Goal: Communication & Community: Answer question/provide support

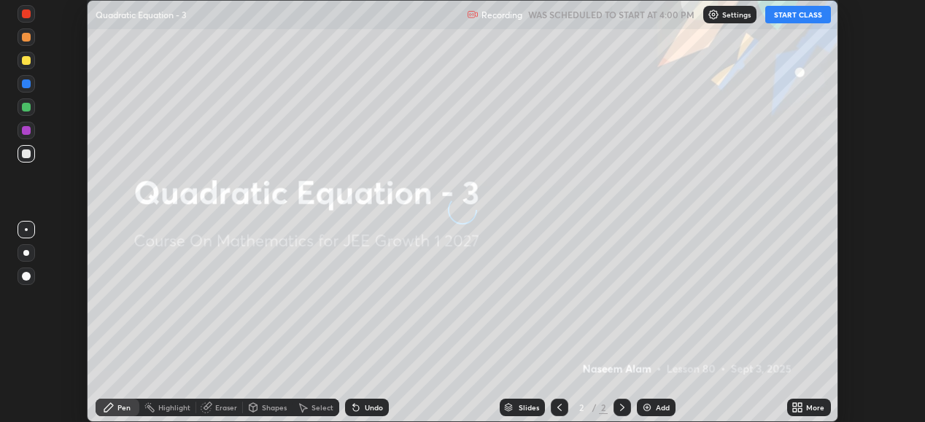
scroll to position [422, 925]
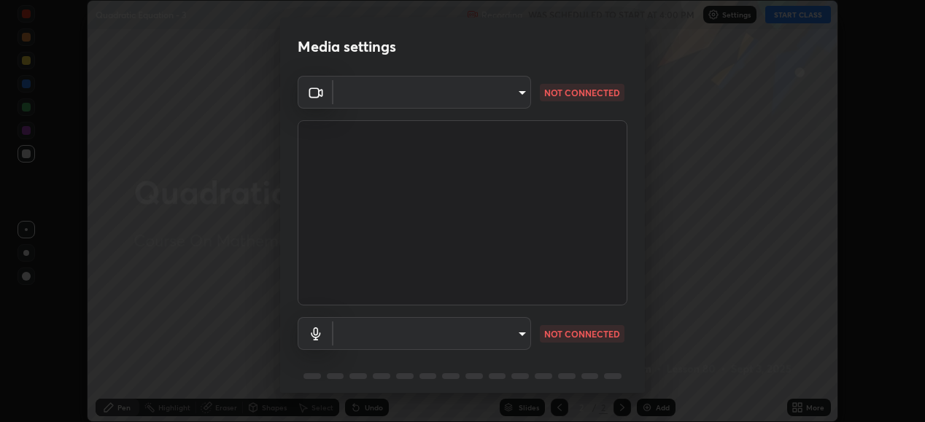
type input "6c2cbd707de14d6f22ad6aa38dcece7be3c4addb00b53b9d4bb55d2e14cdbb5a"
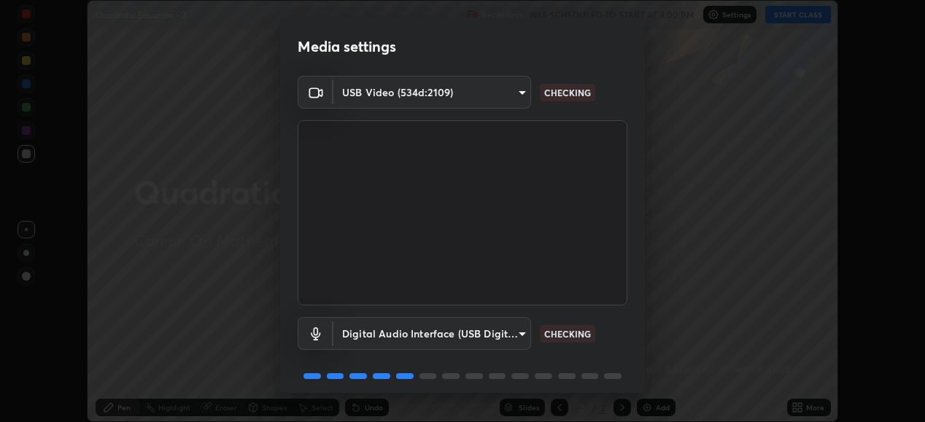
scroll to position [56, 0]
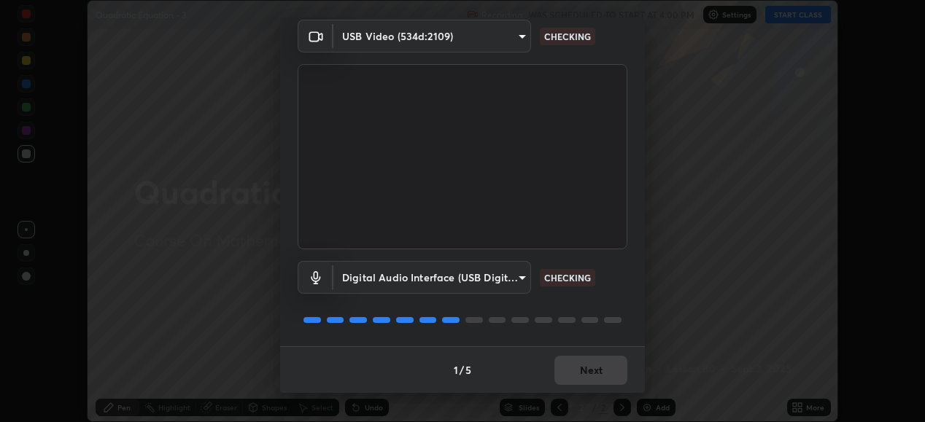
click at [516, 289] on body "Erase all Quadratic Equation - 3 Recording WAS SCHEDULED TO START AT 4:00 PM Se…" at bounding box center [462, 211] width 925 height 422
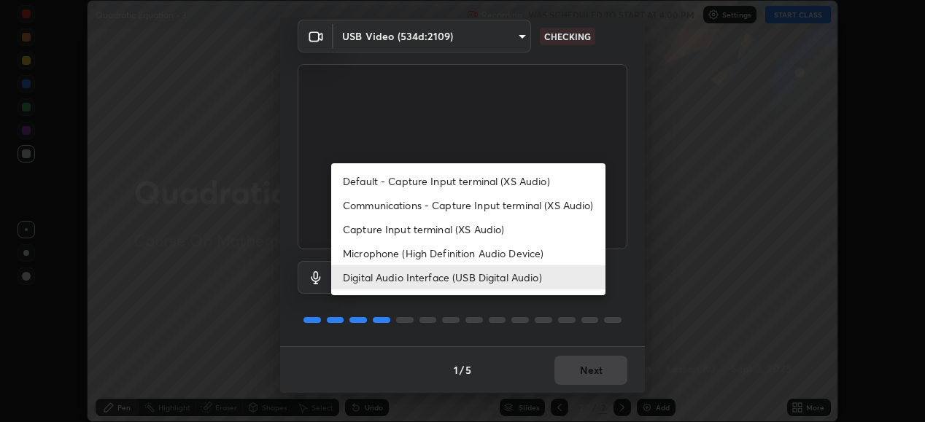
click at [519, 257] on li "Microphone (High Definition Audio Device)" at bounding box center [468, 253] width 274 height 24
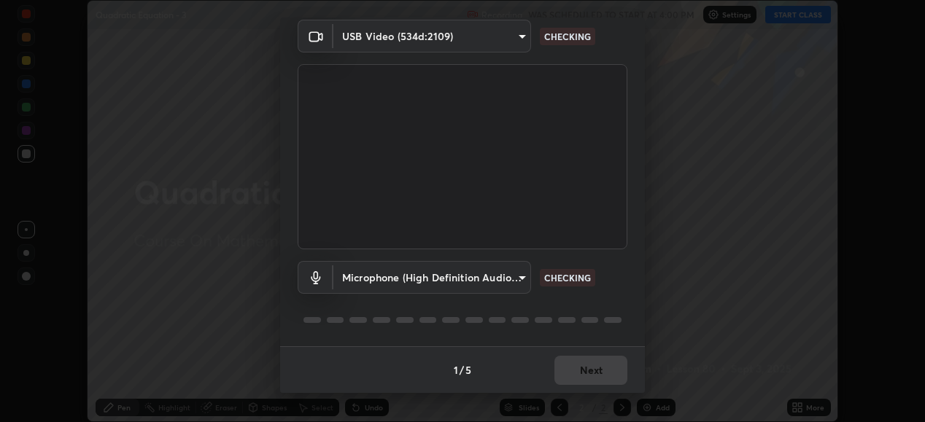
click at [513, 284] on body "Erase all Quadratic Equation - 3 Recording WAS SCHEDULED TO START AT 4:00 PM Se…" at bounding box center [462, 211] width 925 height 422
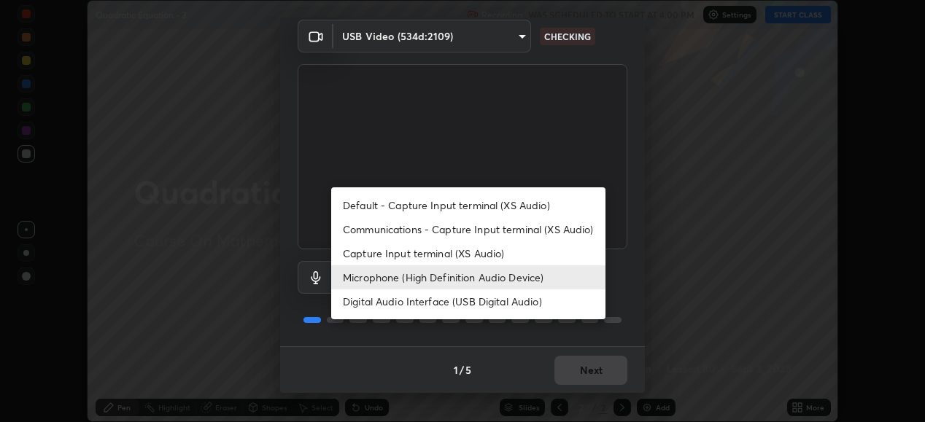
click at [508, 306] on li "Digital Audio Interface (USB Digital Audio)" at bounding box center [468, 302] width 274 height 24
type input "c108463416e0f654911d3f2d5d8dc70540b561df972e8d28c90434f423b2e045"
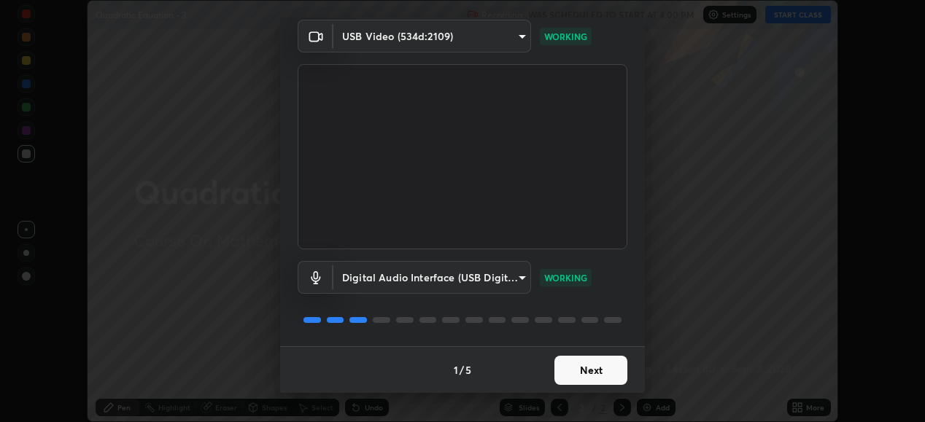
click at [602, 376] on button "Next" at bounding box center [590, 370] width 73 height 29
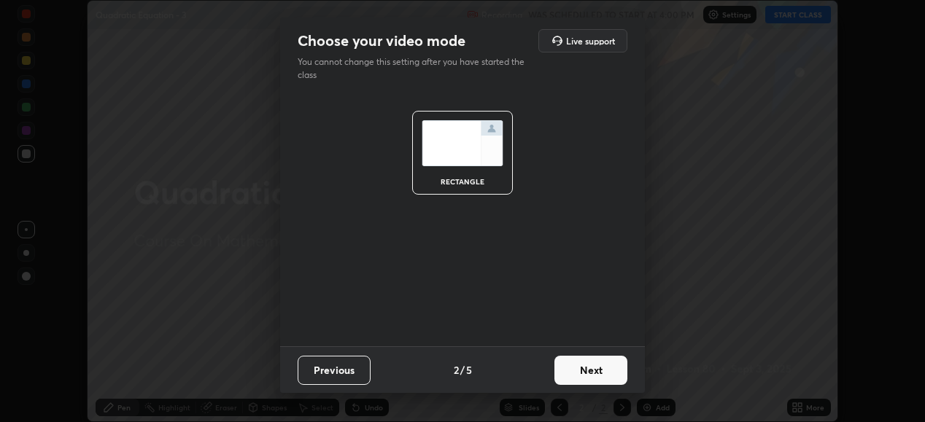
scroll to position [0, 0]
click at [601, 376] on button "Next" at bounding box center [590, 370] width 73 height 29
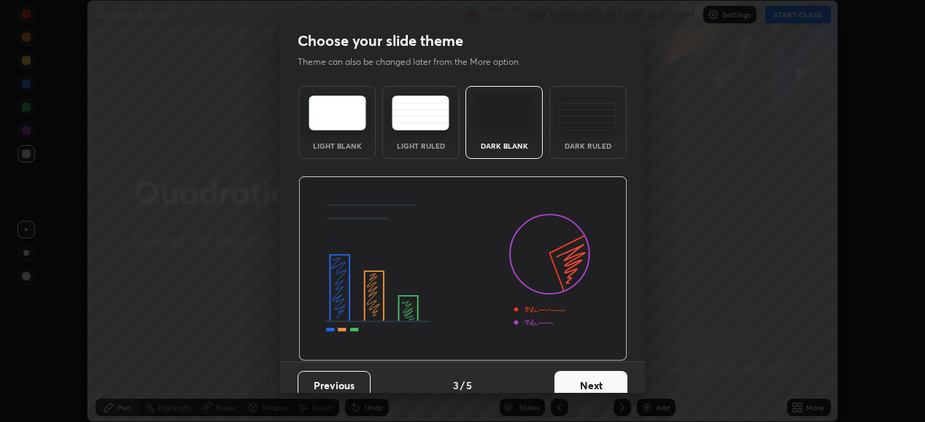
click at [601, 376] on button "Next" at bounding box center [590, 385] width 73 height 29
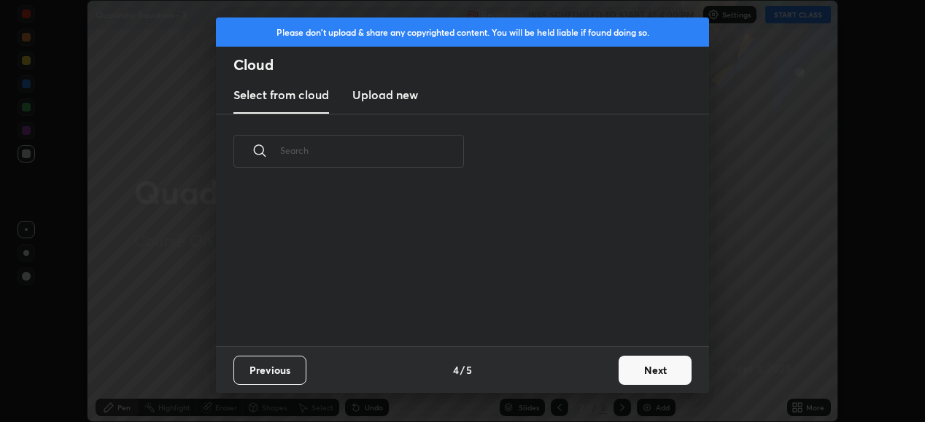
click at [651, 368] on button "Next" at bounding box center [654, 370] width 73 height 29
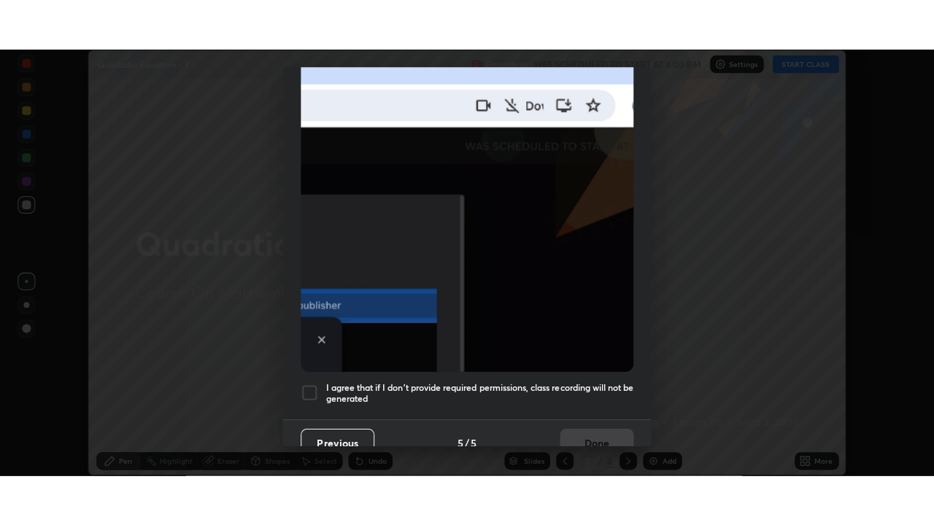
scroll to position [354, 0]
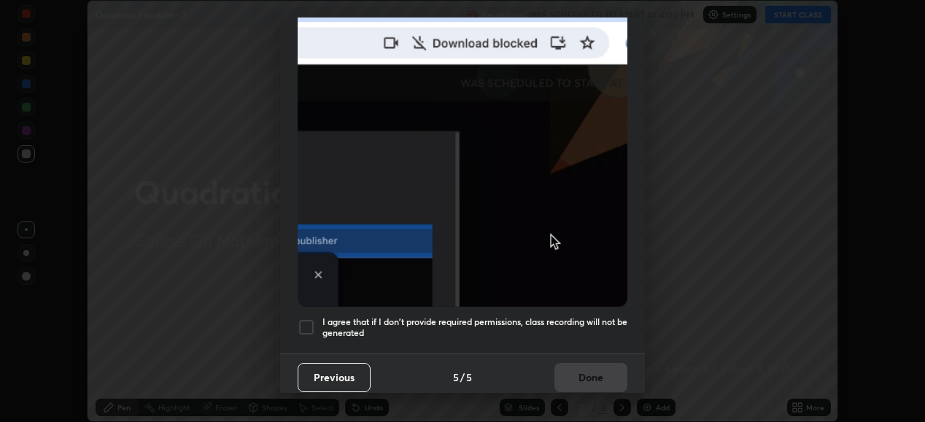
click at [559, 317] on h5 "I agree that if I don't provide required permissions, class recording will not …" at bounding box center [474, 328] width 305 height 23
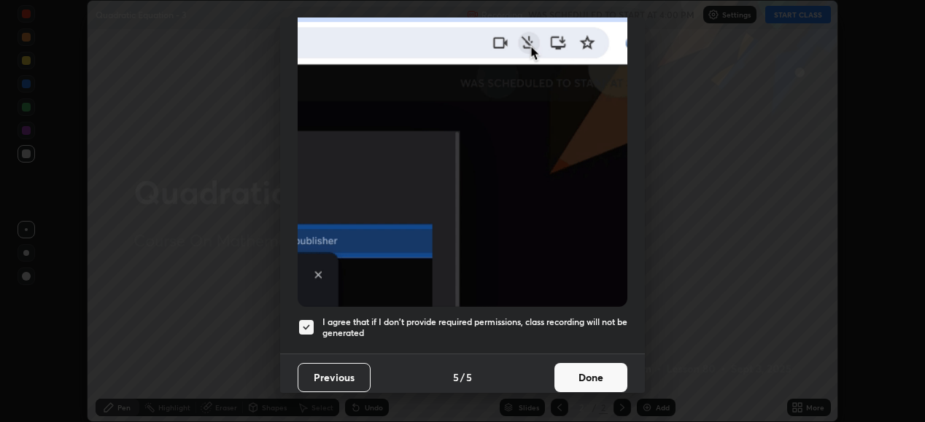
click at [589, 373] on button "Done" at bounding box center [590, 377] width 73 height 29
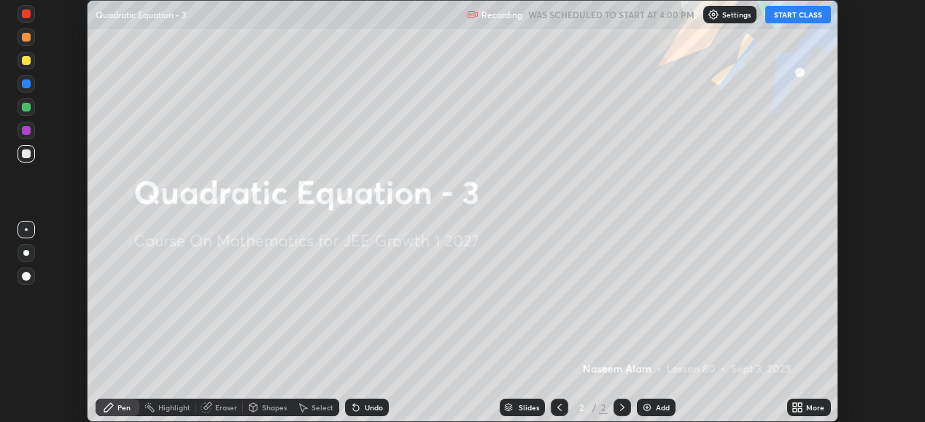
click at [800, 410] on icon at bounding box center [800, 410] width 4 height 4
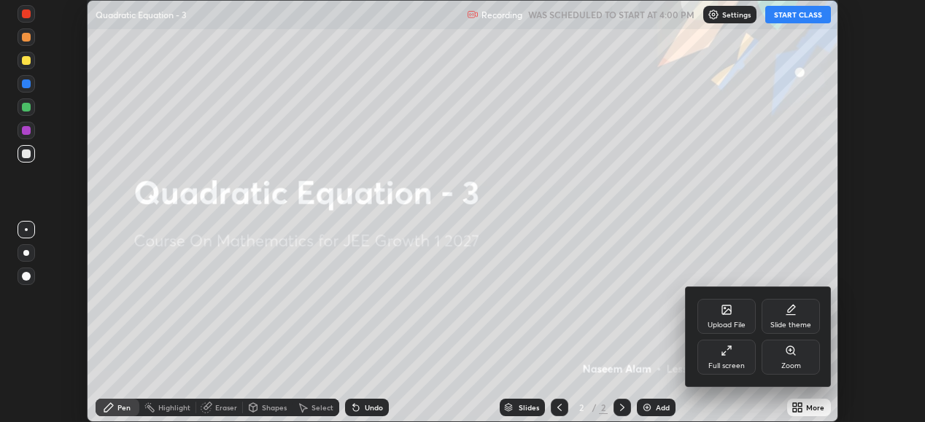
click at [734, 352] on div "Full screen" at bounding box center [726, 357] width 58 height 35
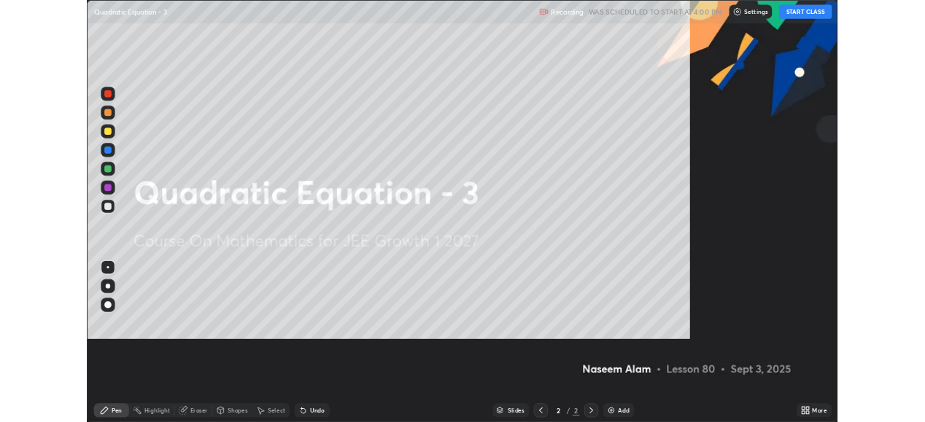
scroll to position [525, 934]
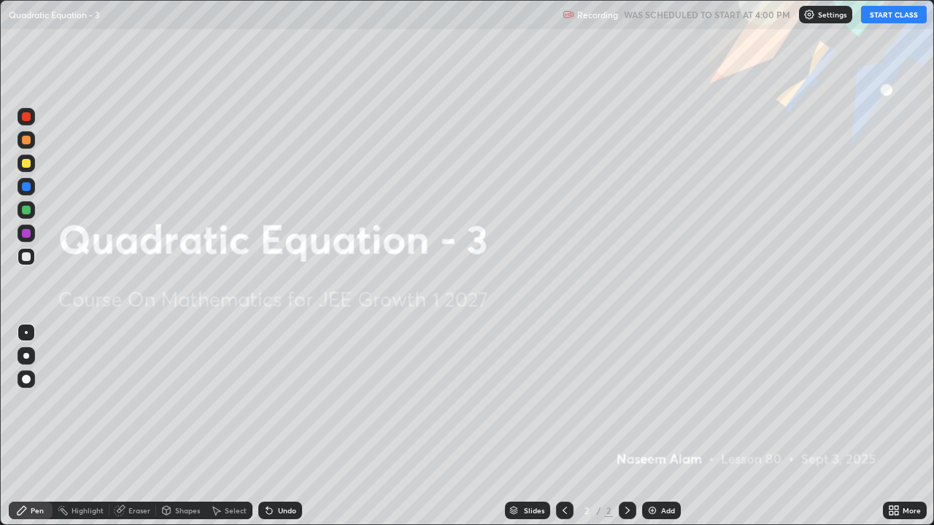
click at [887, 15] on button "START CLASS" at bounding box center [894, 15] width 66 height 18
click at [656, 422] on img at bounding box center [652, 511] width 12 height 12
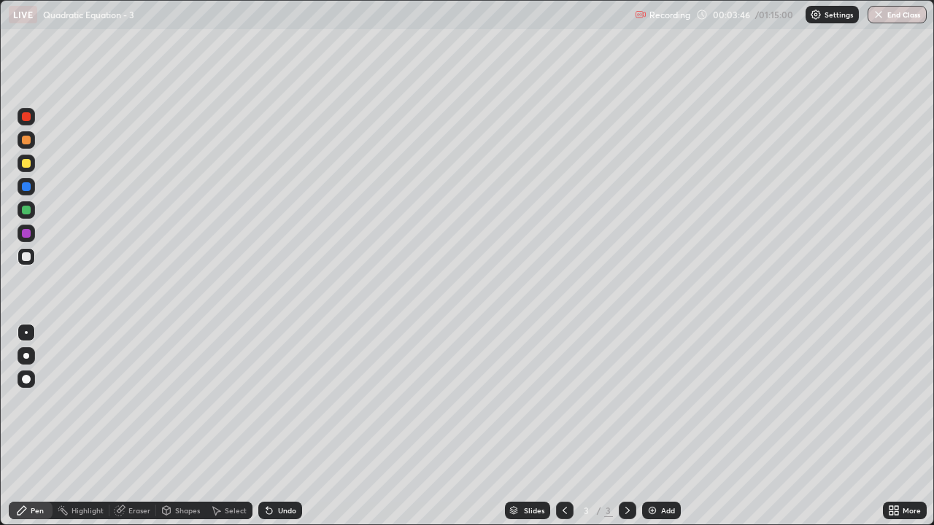
click at [283, 422] on div "Undo" at bounding box center [287, 510] width 18 height 7
click at [280, 422] on div "Undo" at bounding box center [287, 510] width 18 height 7
click at [28, 166] on div at bounding box center [26, 163] width 9 height 9
click at [282, 422] on div "Undo" at bounding box center [287, 510] width 18 height 7
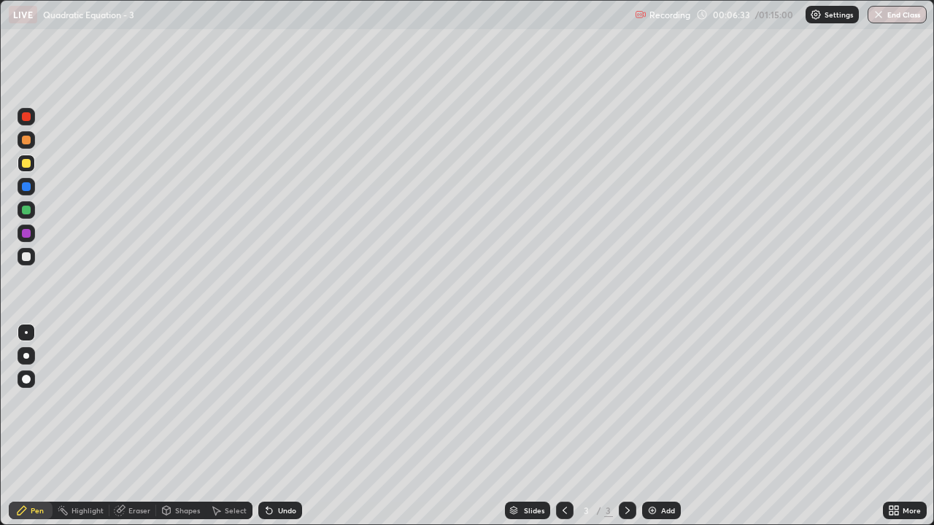
click at [283, 422] on div "Undo" at bounding box center [287, 510] width 18 height 7
click at [663, 422] on div "Add" at bounding box center [668, 510] width 14 height 7
click at [28, 255] on div at bounding box center [26, 256] width 9 height 9
click at [274, 422] on div "Undo" at bounding box center [280, 511] width 44 height 18
click at [662, 422] on div "Add" at bounding box center [668, 510] width 14 height 7
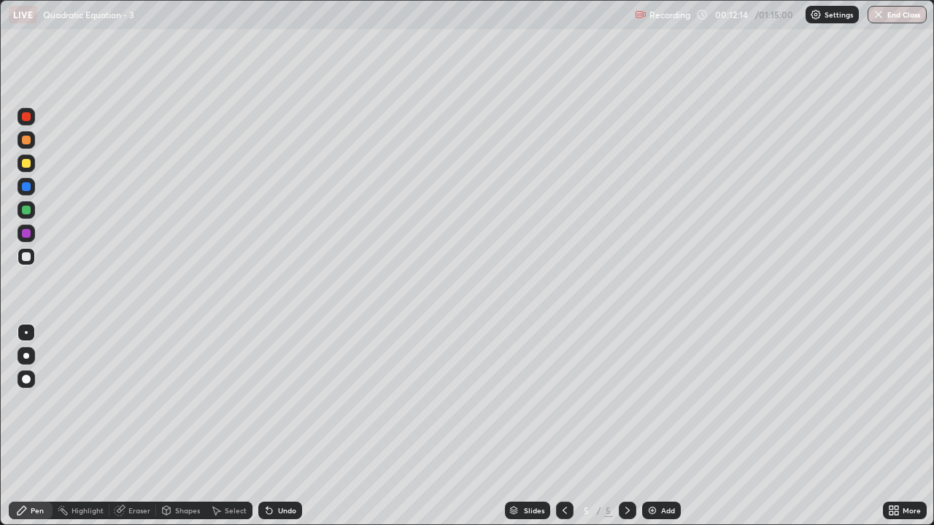
click at [279, 422] on div "Undo" at bounding box center [287, 510] width 18 height 7
click at [282, 422] on div "Undo" at bounding box center [287, 510] width 18 height 7
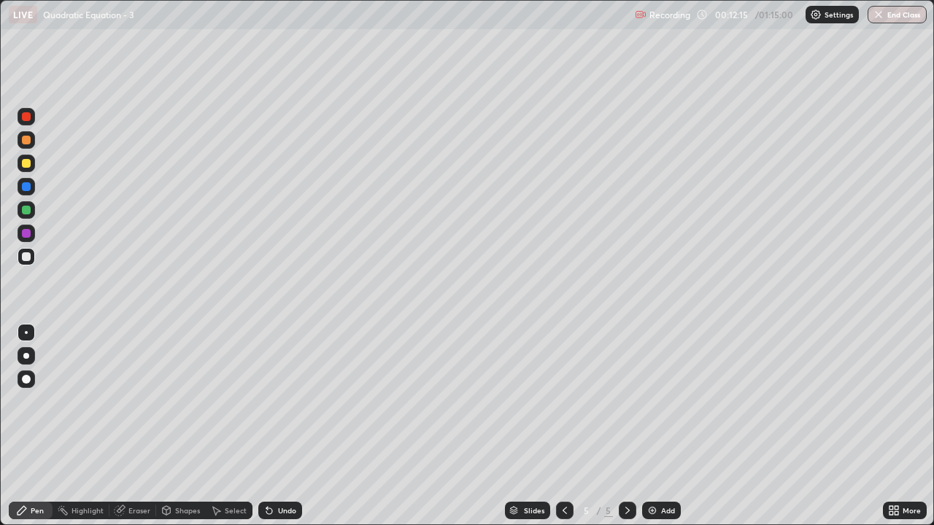
click at [282, 422] on div "Undo" at bounding box center [287, 510] width 18 height 7
click at [284, 422] on div "Undo" at bounding box center [287, 510] width 18 height 7
click at [267, 422] on icon at bounding box center [269, 511] width 6 height 6
click at [282, 422] on div "Undo" at bounding box center [287, 510] width 18 height 7
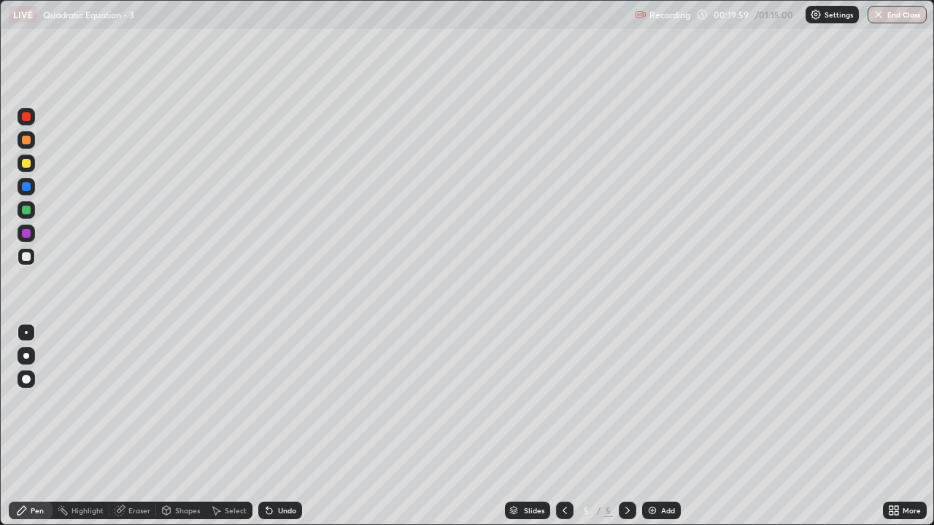
click at [287, 422] on div "Undo" at bounding box center [287, 510] width 18 height 7
click at [284, 422] on div "Undo" at bounding box center [287, 510] width 18 height 7
click at [133, 422] on div "Eraser" at bounding box center [139, 510] width 22 height 7
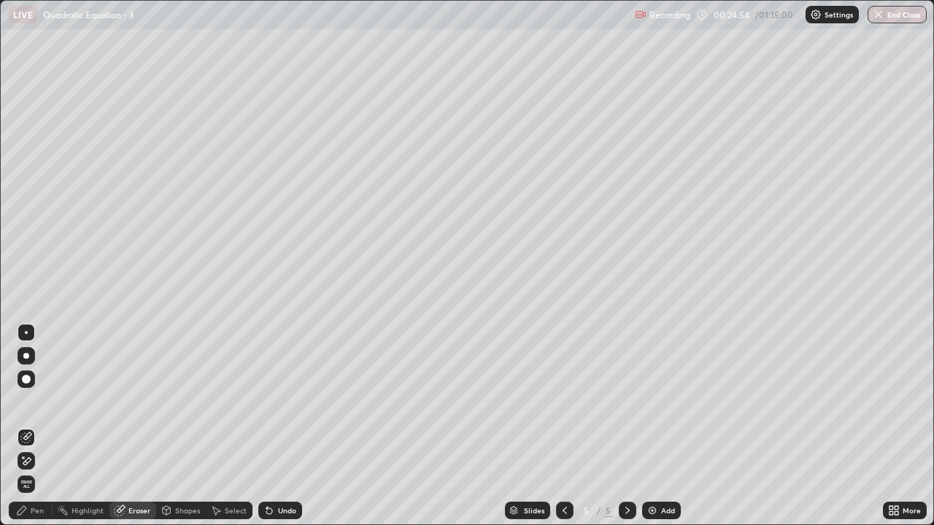
click at [39, 422] on div "Pen" at bounding box center [37, 510] width 13 height 7
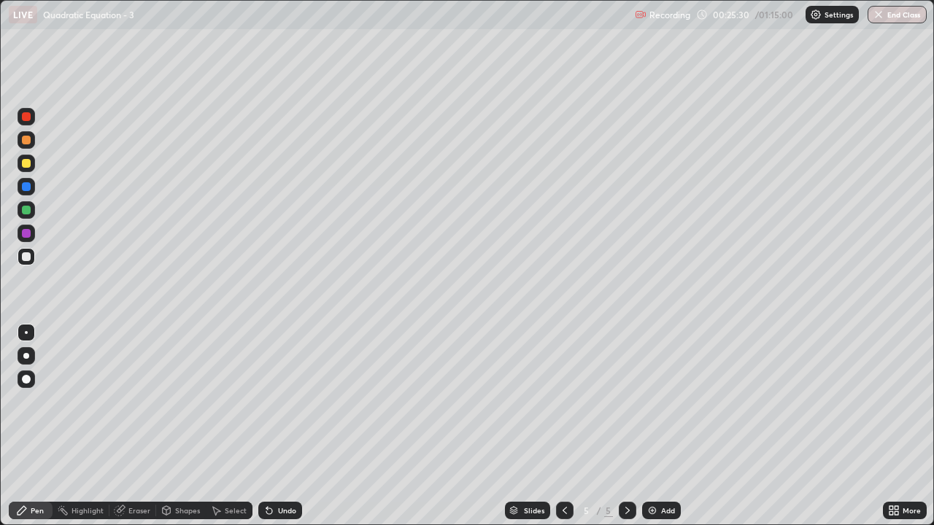
click at [130, 422] on div "Eraser" at bounding box center [139, 510] width 22 height 7
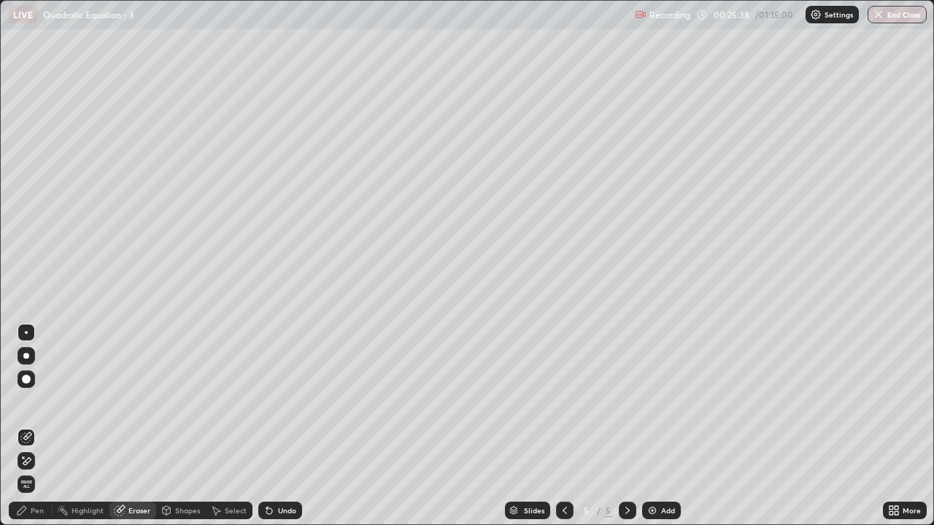
click at [31, 422] on div "Pen" at bounding box center [37, 510] width 13 height 7
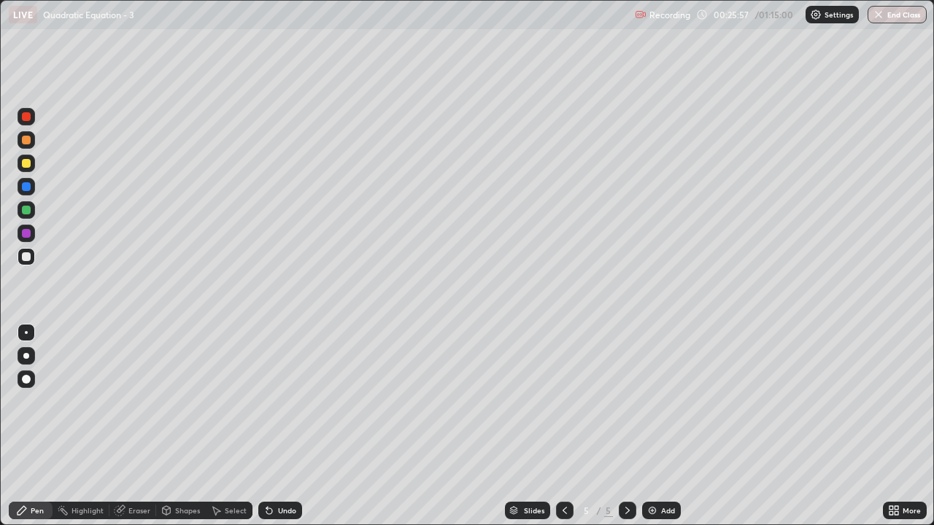
click at [235, 422] on div "Select" at bounding box center [236, 510] width 22 height 7
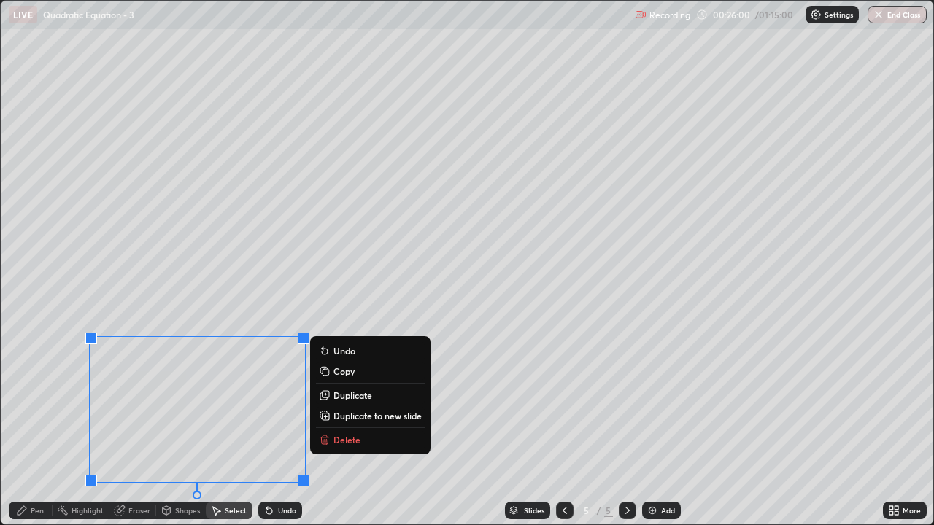
click at [347, 417] on p "Duplicate to new slide" at bounding box center [377, 416] width 88 height 12
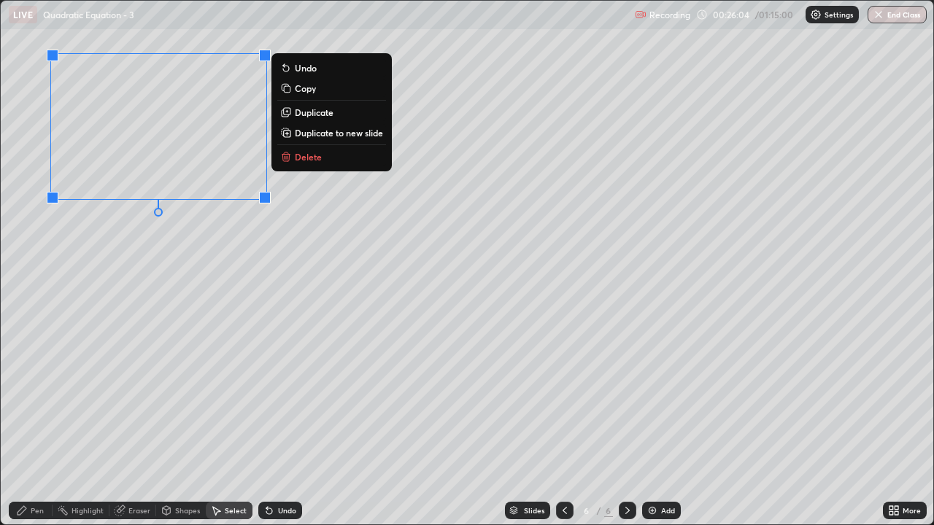
click at [34, 422] on div "Pen" at bounding box center [31, 511] width 44 height 18
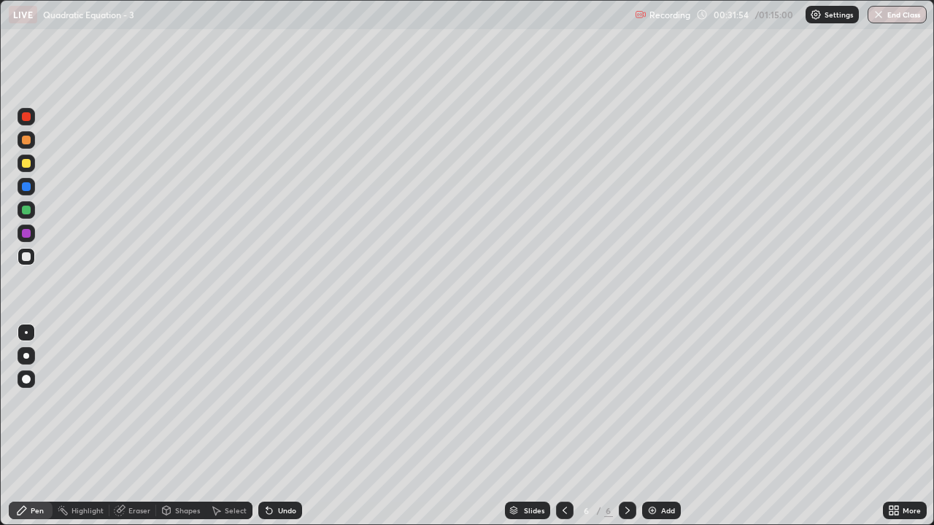
click at [235, 422] on div "Select" at bounding box center [236, 510] width 22 height 7
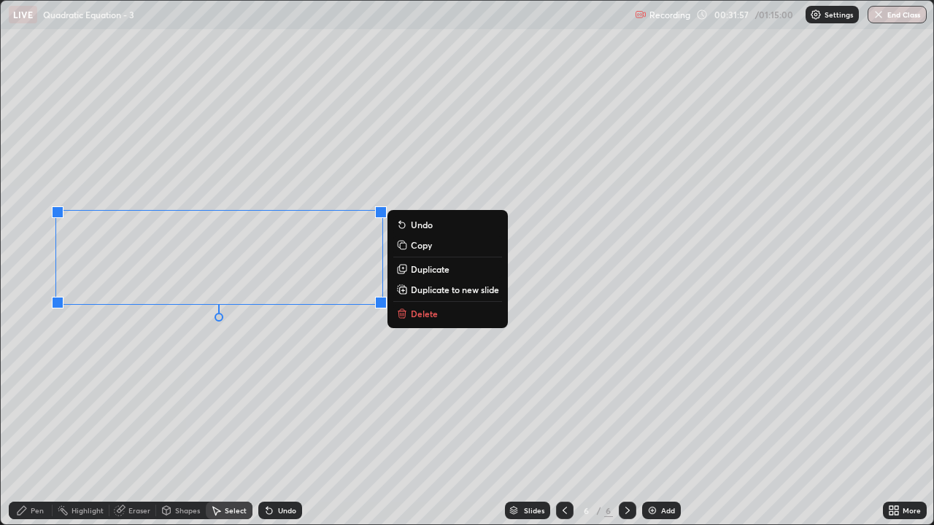
click at [422, 290] on p "Duplicate to new slide" at bounding box center [455, 290] width 88 height 12
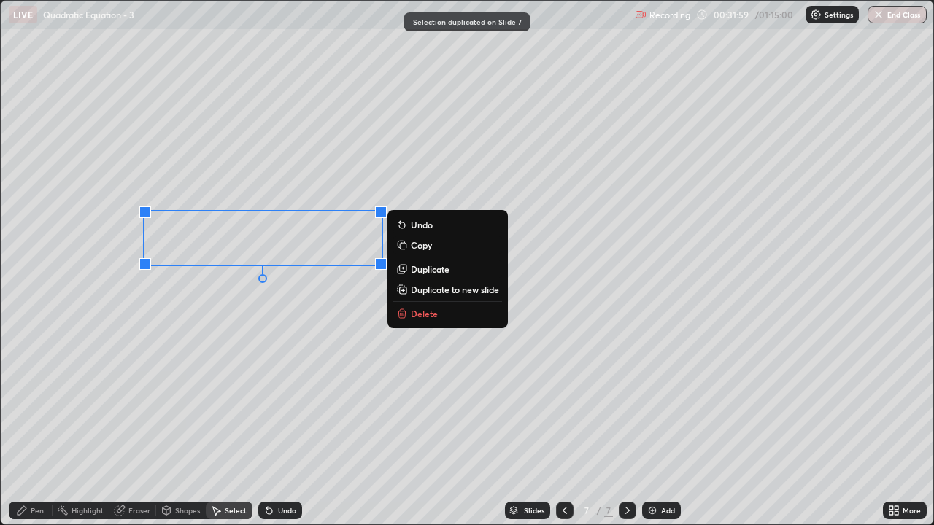
click at [417, 317] on p "Delete" at bounding box center [424, 314] width 27 height 12
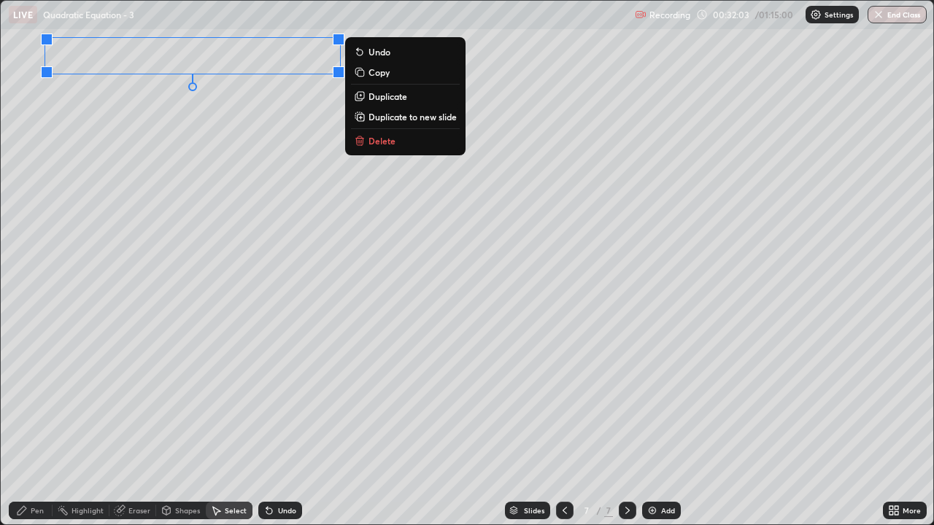
click at [34, 422] on div "Pen" at bounding box center [37, 510] width 13 height 7
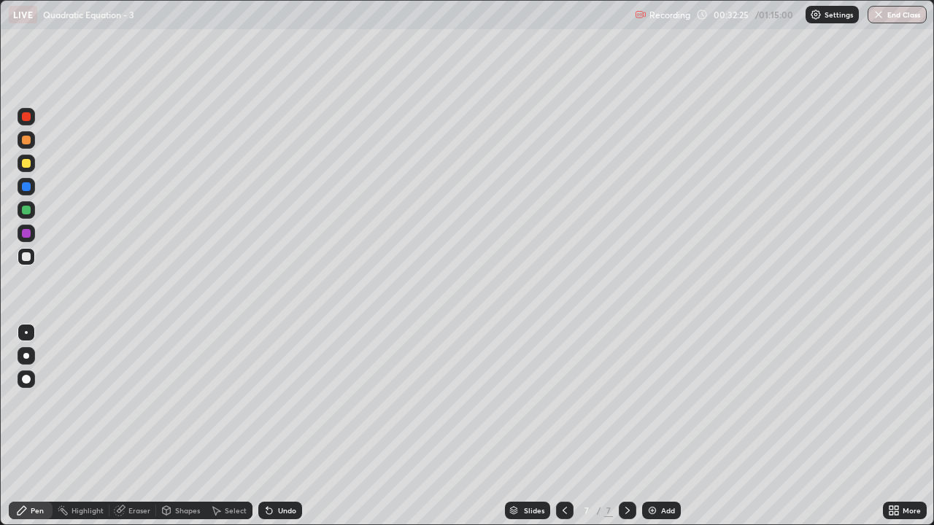
click at [123, 422] on icon at bounding box center [121, 508] width 8 height 7
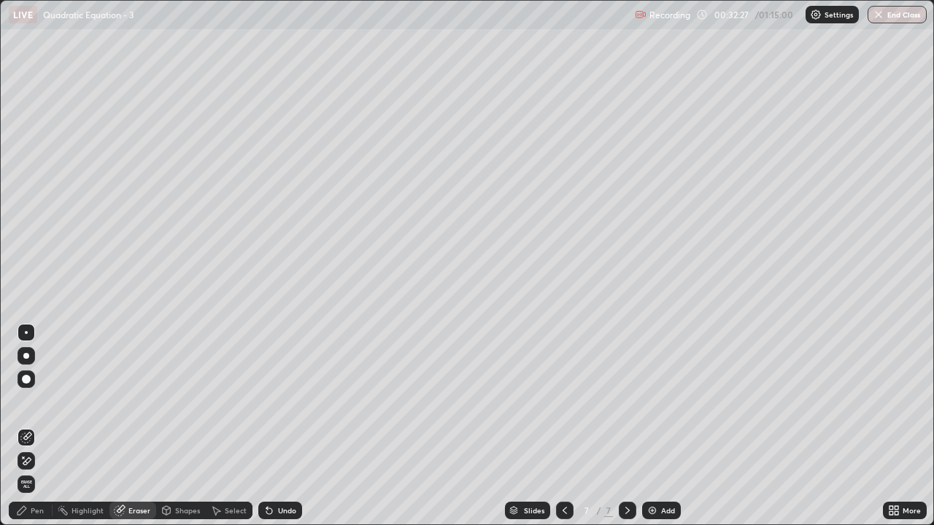
click at [32, 422] on div "Pen" at bounding box center [37, 510] width 13 height 7
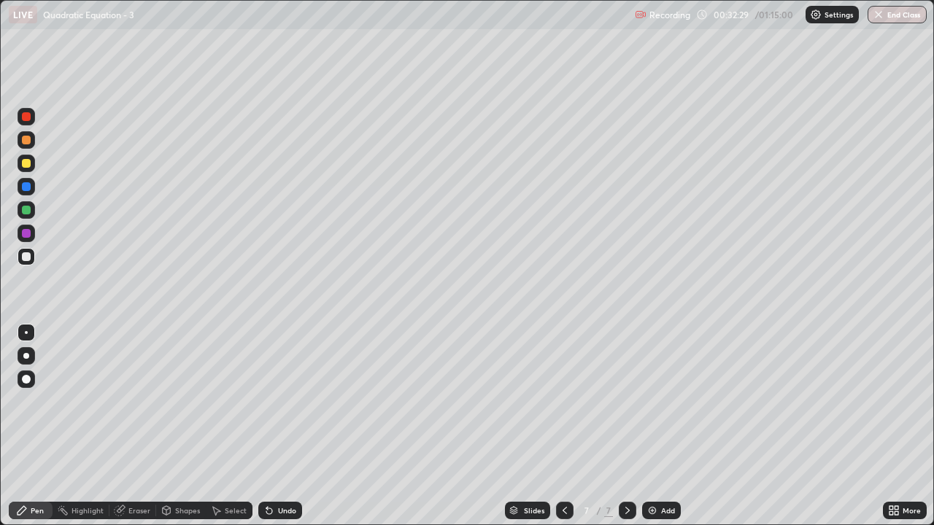
click at [283, 422] on div "Undo" at bounding box center [287, 510] width 18 height 7
click at [26, 164] on div at bounding box center [26, 163] width 9 height 9
click at [28, 231] on div at bounding box center [26, 233] width 9 height 9
click at [30, 259] on div at bounding box center [26, 256] width 9 height 9
click at [27, 210] on div at bounding box center [26, 210] width 9 height 9
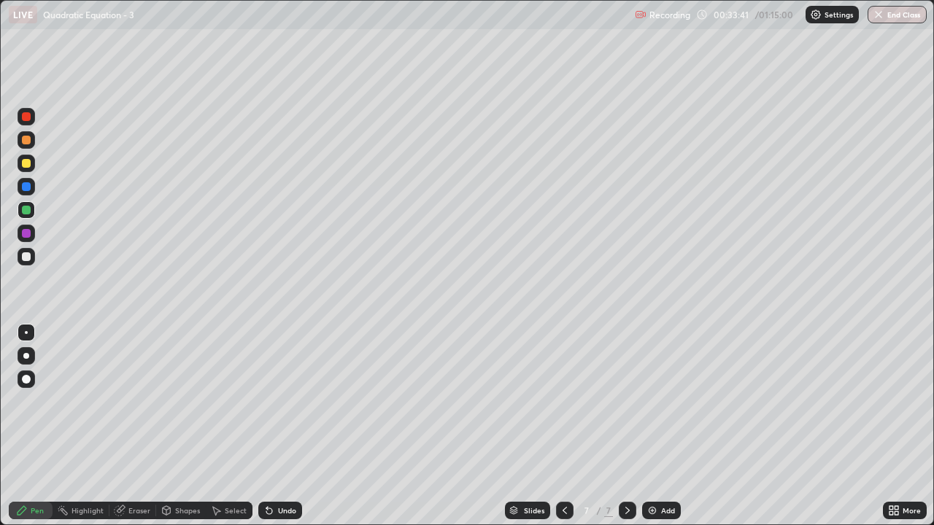
click at [28, 258] on div at bounding box center [26, 256] width 9 height 9
click at [33, 209] on div at bounding box center [27, 210] width 18 height 18
click at [27, 257] on div at bounding box center [26, 256] width 9 height 9
click at [278, 422] on div "Undo" at bounding box center [287, 510] width 18 height 7
click at [288, 422] on div "Undo" at bounding box center [287, 510] width 18 height 7
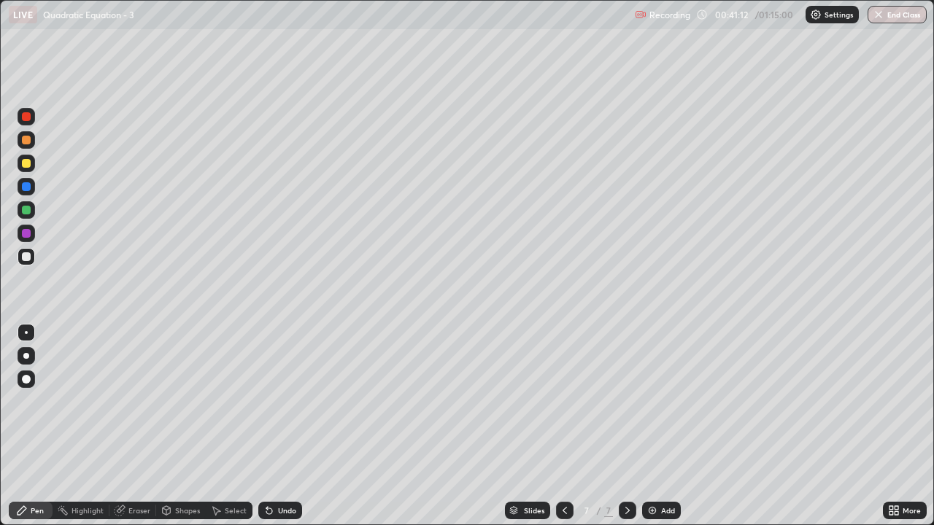
click at [125, 422] on div "Eraser" at bounding box center [132, 511] width 47 height 18
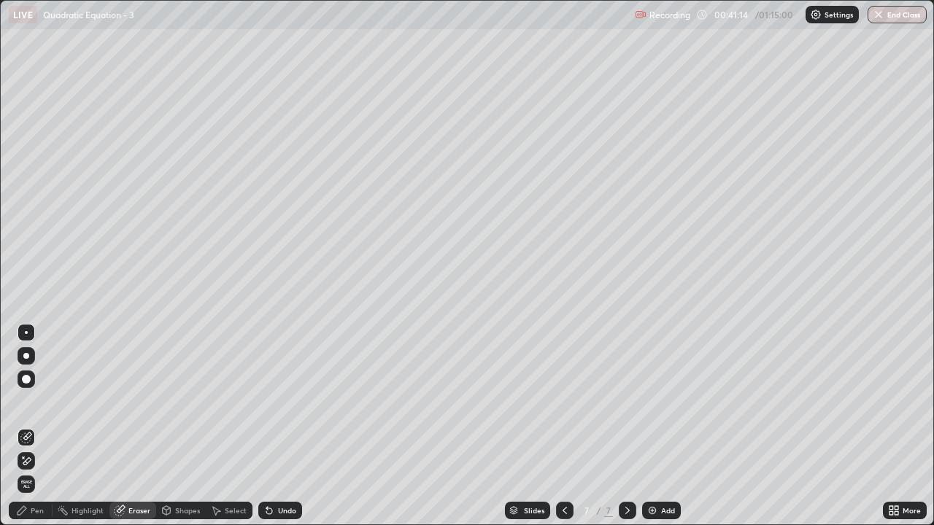
click at [34, 422] on div "Pen" at bounding box center [31, 511] width 44 height 18
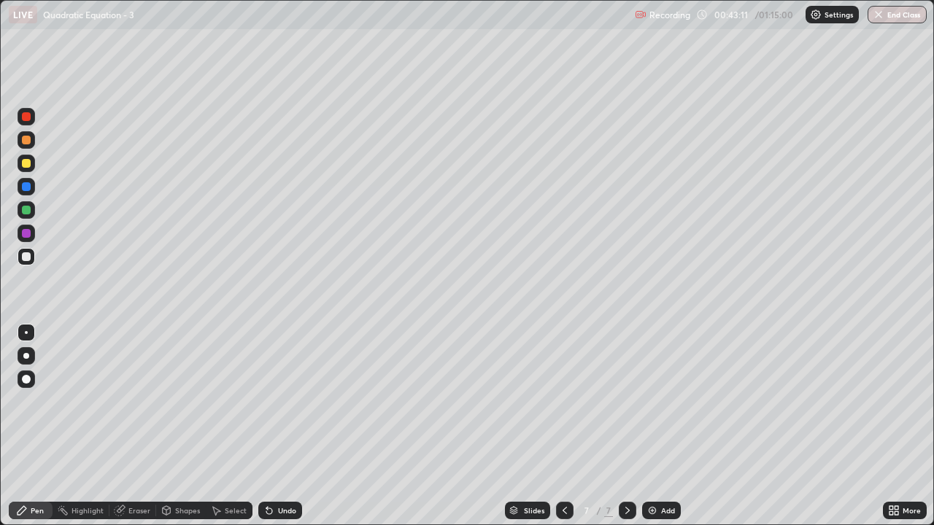
click at [564, 422] on icon at bounding box center [565, 511] width 12 height 12
click at [229, 422] on div "Select" at bounding box center [236, 510] width 22 height 7
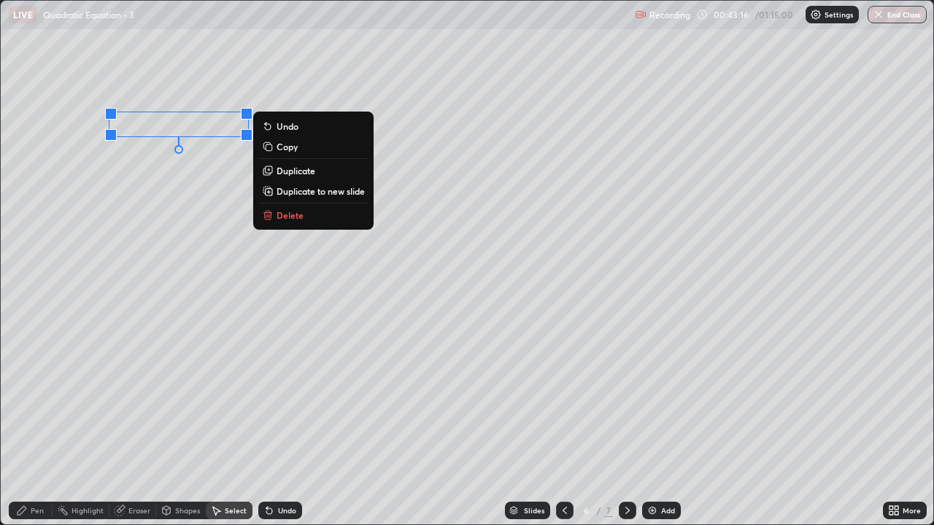
click at [284, 148] on p "Copy" at bounding box center [286, 147] width 21 height 12
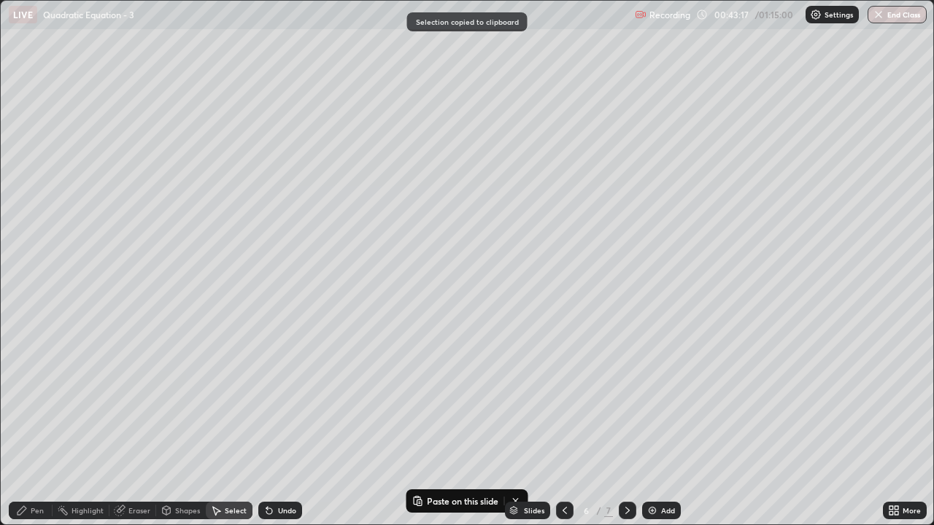
click at [625, 422] on icon at bounding box center [627, 511] width 12 height 12
click at [654, 422] on img at bounding box center [652, 511] width 12 height 12
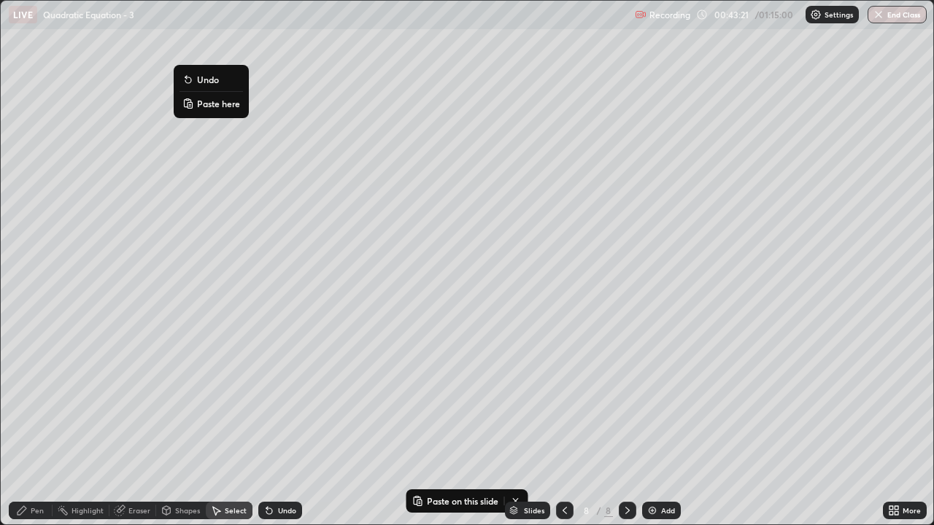
click at [207, 106] on p "Paste here" at bounding box center [218, 104] width 43 height 12
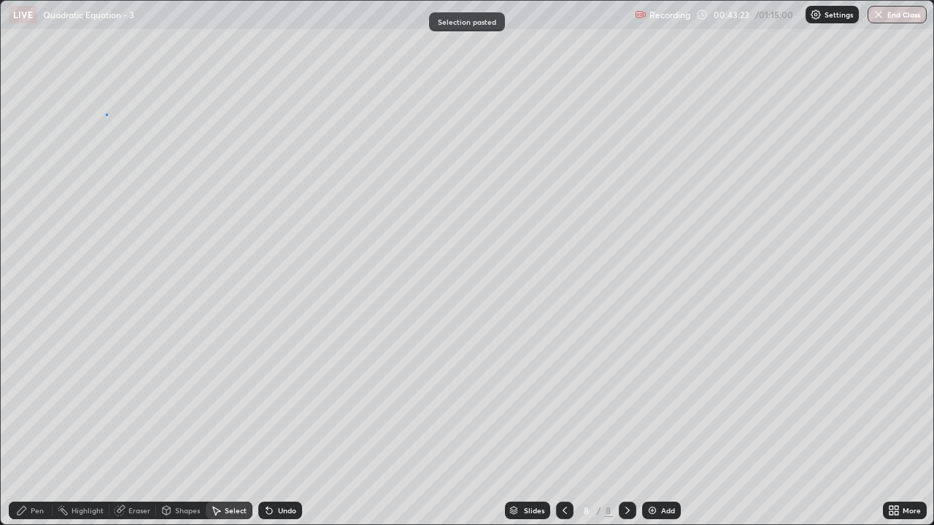
click at [106, 114] on div "0 ° Undo Copy Paste here Duplicate Duplicate to new slide Delete" at bounding box center [467, 263] width 932 height 524
click at [34, 422] on div "Pen" at bounding box center [37, 510] width 13 height 7
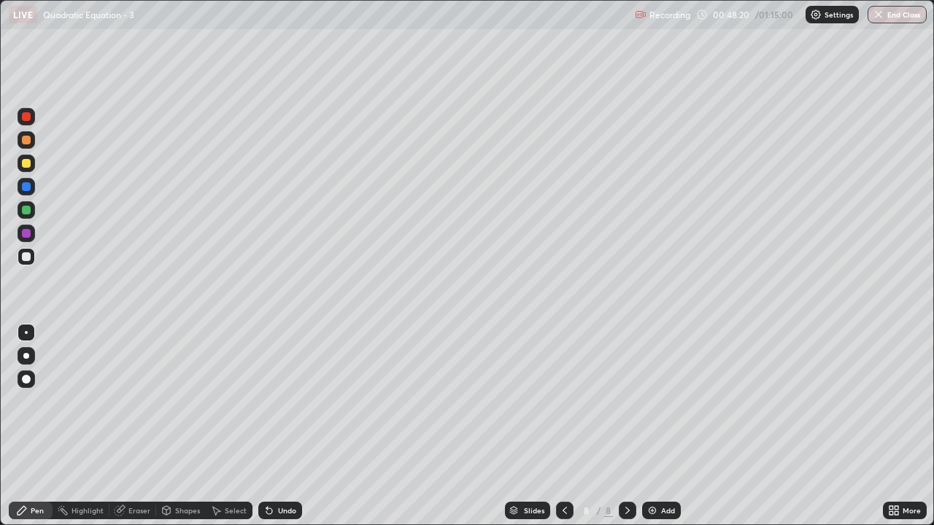
click at [28, 167] on div at bounding box center [26, 163] width 9 height 9
click at [27, 257] on div at bounding box center [26, 256] width 9 height 9
click at [270, 422] on icon at bounding box center [269, 511] width 12 height 12
click at [563, 422] on icon at bounding box center [565, 511] width 12 height 12
click at [626, 422] on icon at bounding box center [627, 511] width 12 height 12
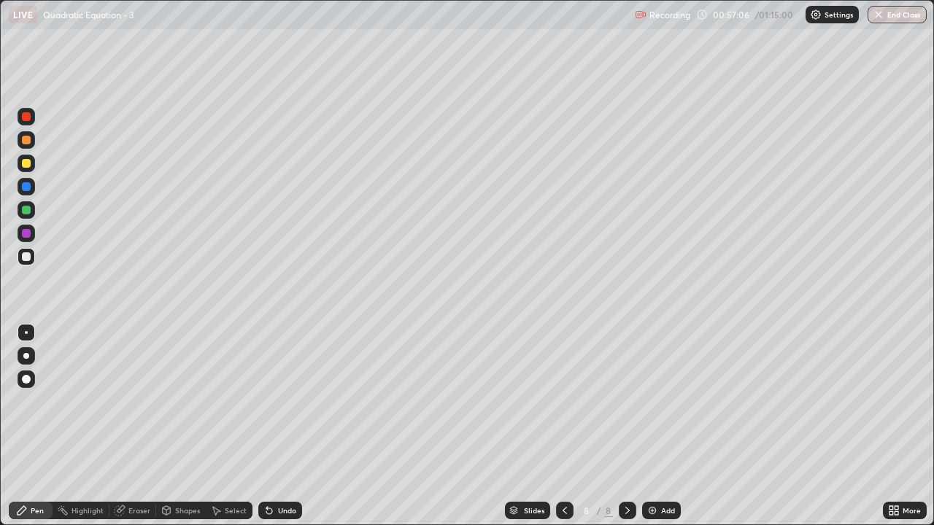
click at [661, 422] on div "Add" at bounding box center [668, 510] width 14 height 7
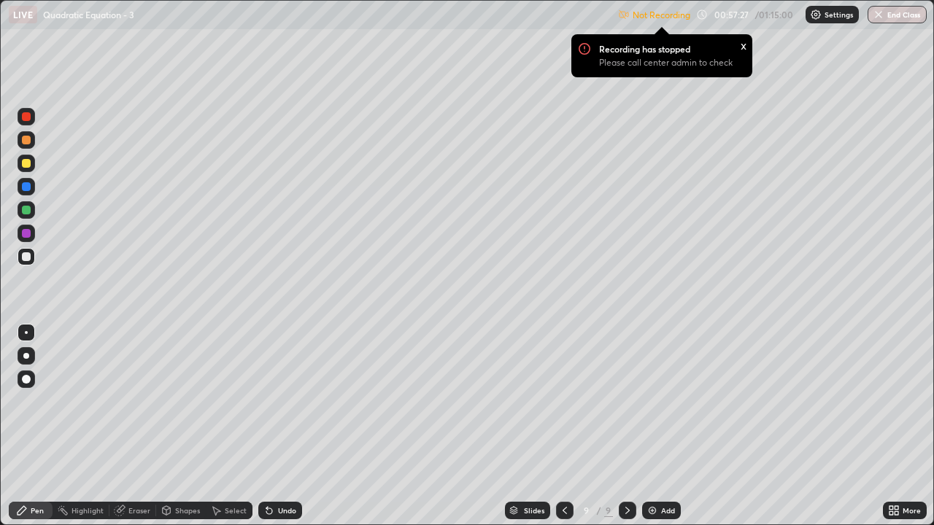
click at [741, 44] on div "x" at bounding box center [743, 44] width 6 height 15
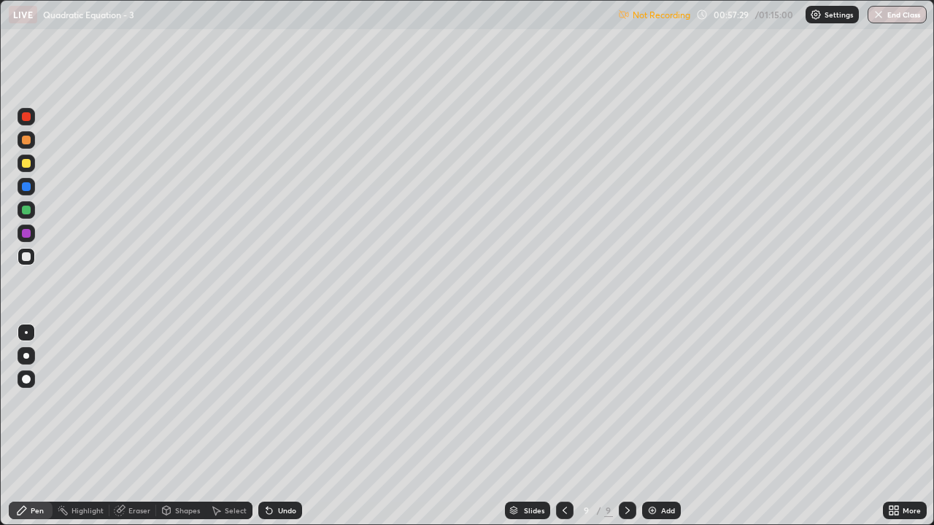
click at [891, 422] on icon at bounding box center [891, 513] width 4 height 4
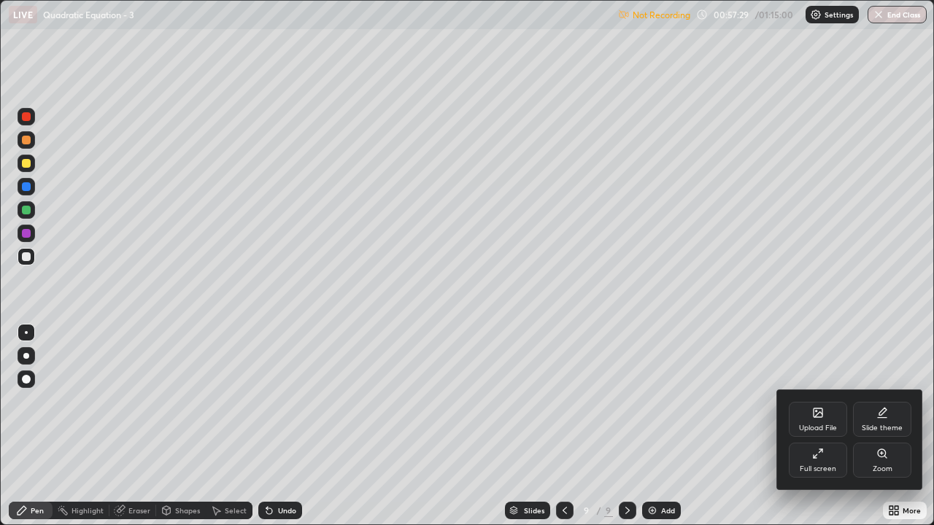
click at [821, 422] on div "Full screen" at bounding box center [817, 460] width 58 height 35
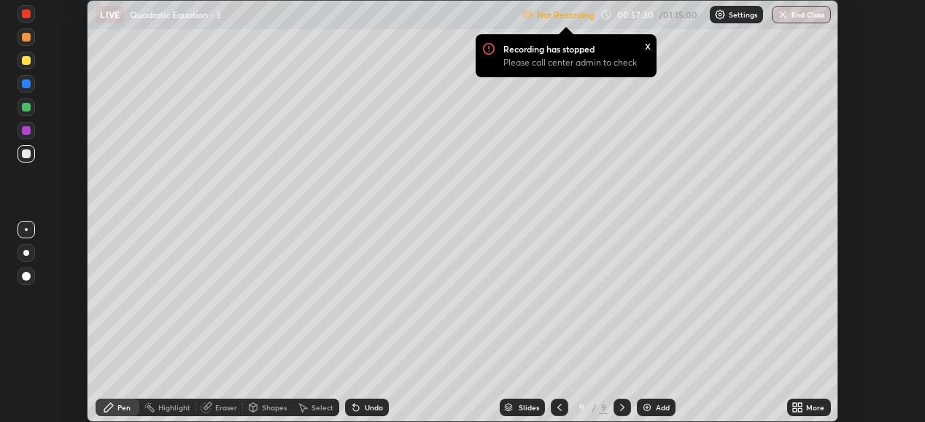
scroll to position [72514, 72011]
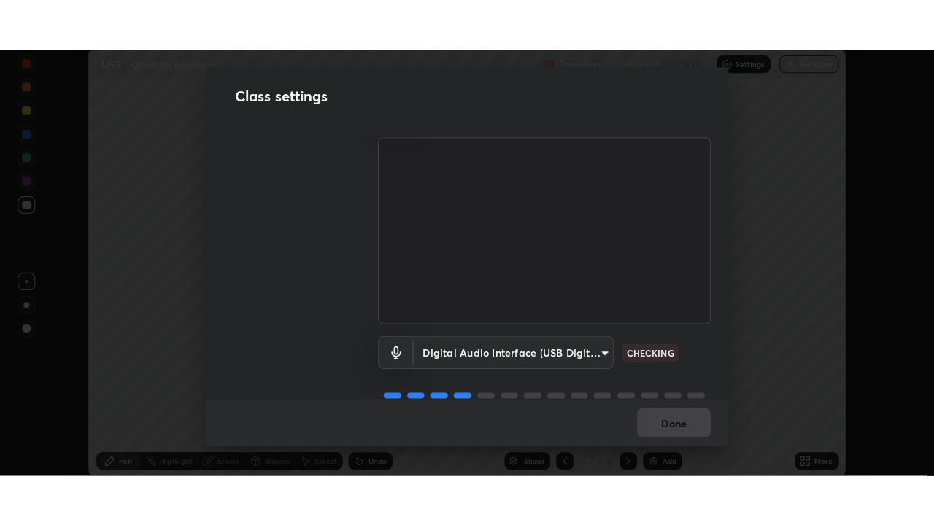
scroll to position [71, 0]
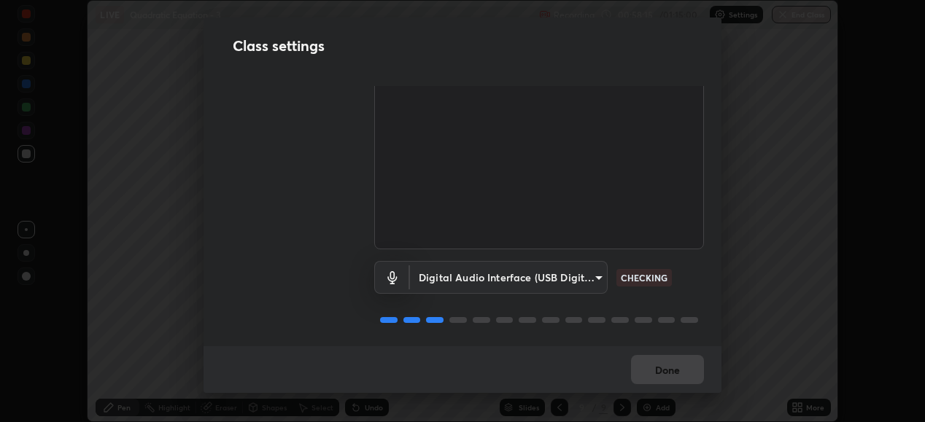
click at [589, 278] on body "Erase all LIVE Quadratic Equation - 3 Recording 00:58:15 / 01:15:00 Settings En…" at bounding box center [462, 211] width 925 height 422
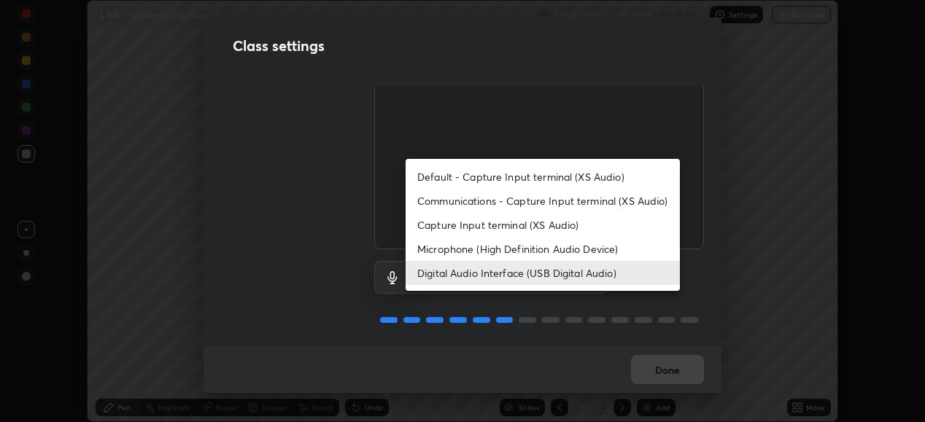
click at [586, 249] on li "Microphone (High Definition Audio Device)" at bounding box center [543, 249] width 274 height 24
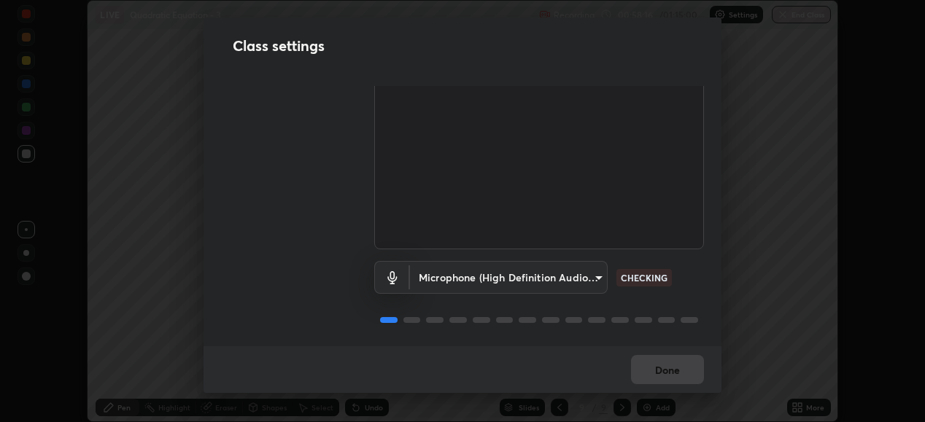
click at [578, 279] on body "Erase all LIVE Quadratic Equation - 3 Recording 00:58:16 / 01:15:00 Settings En…" at bounding box center [462, 211] width 925 height 422
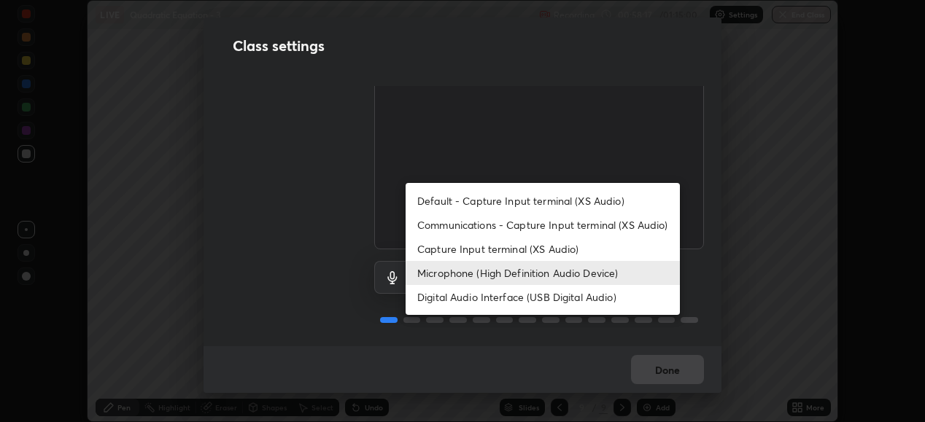
click at [575, 306] on li "Digital Audio Interface (USB Digital Audio)" at bounding box center [543, 297] width 274 height 24
type input "c108463416e0f654911d3f2d5d8dc70540b561df972e8d28c90434f423b2e045"
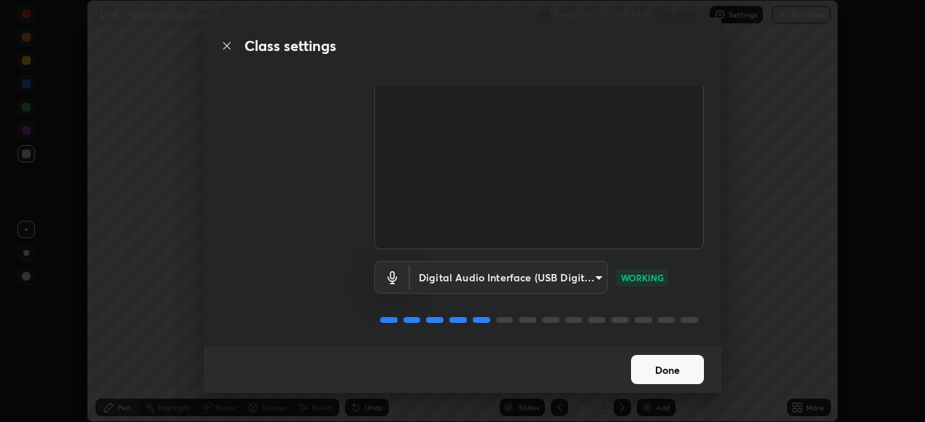
click at [670, 374] on button "Done" at bounding box center [667, 369] width 73 height 29
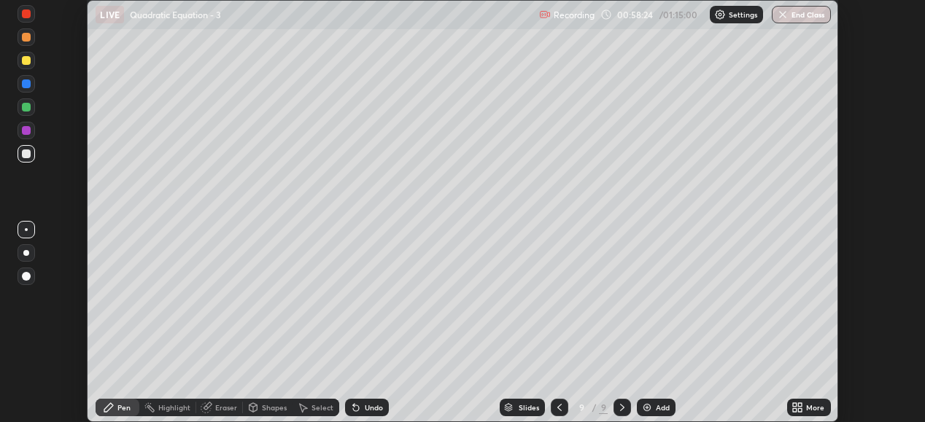
click at [799, 406] on icon at bounding box center [800, 405] width 4 height 4
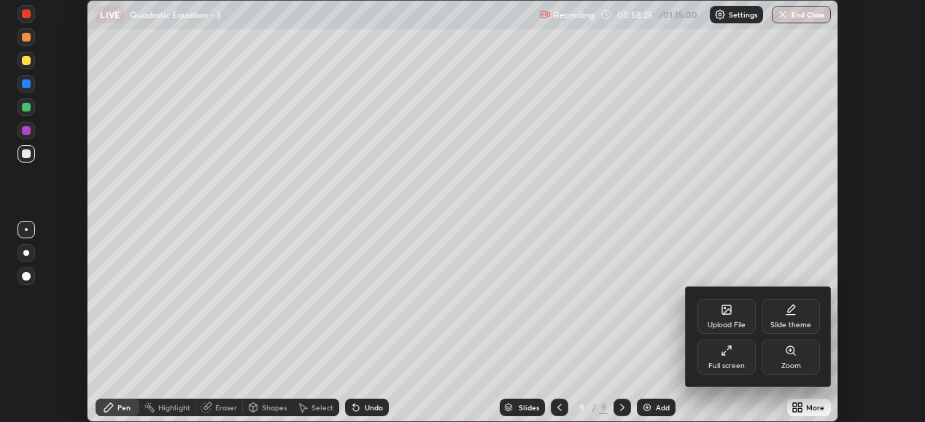
click at [730, 359] on div "Full screen" at bounding box center [726, 357] width 58 height 35
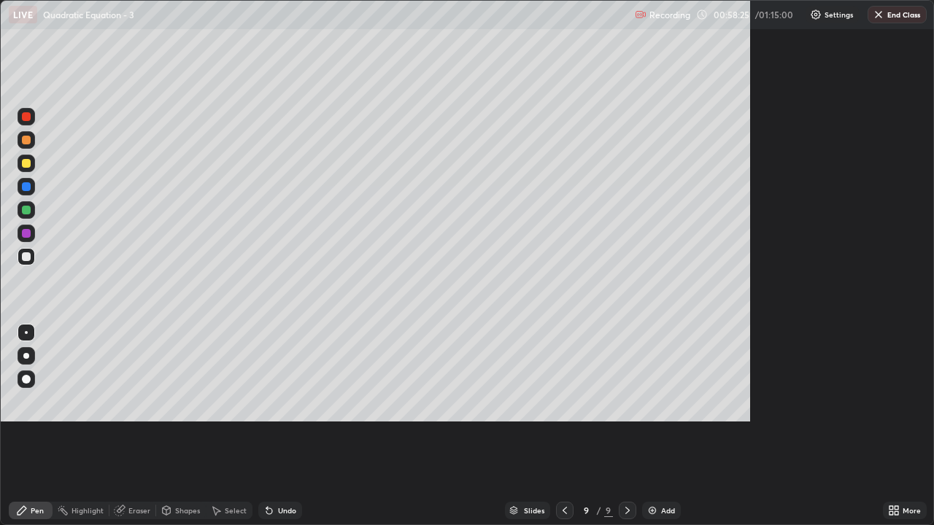
scroll to position [525, 934]
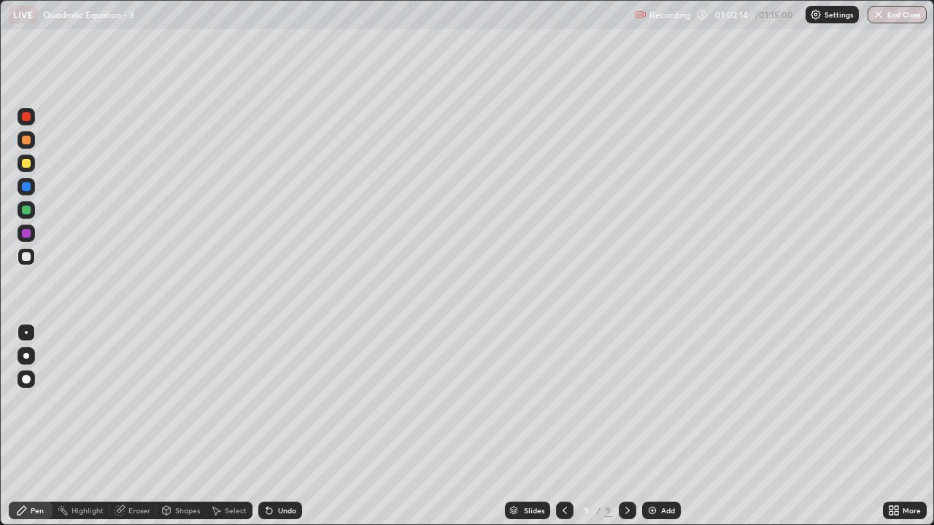
click at [232, 422] on div "Select" at bounding box center [236, 510] width 22 height 7
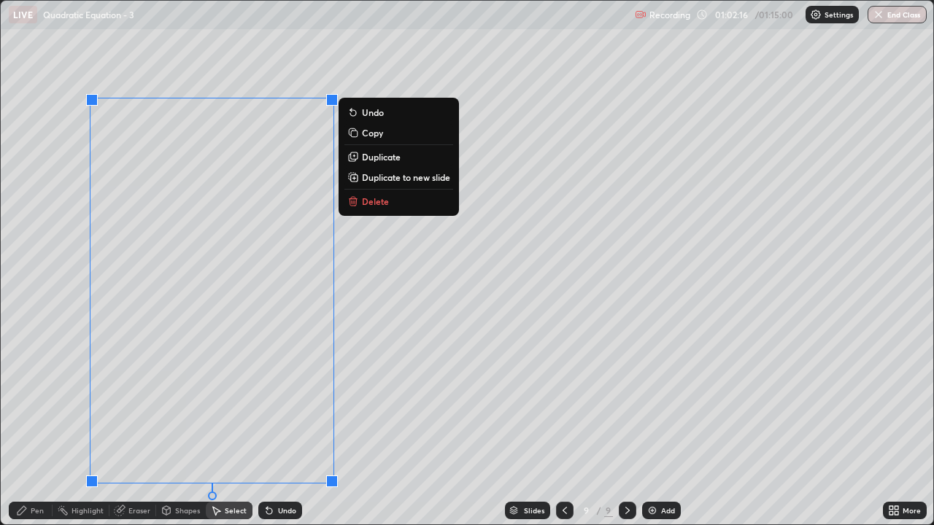
click at [371, 199] on p "Delete" at bounding box center [375, 201] width 27 height 12
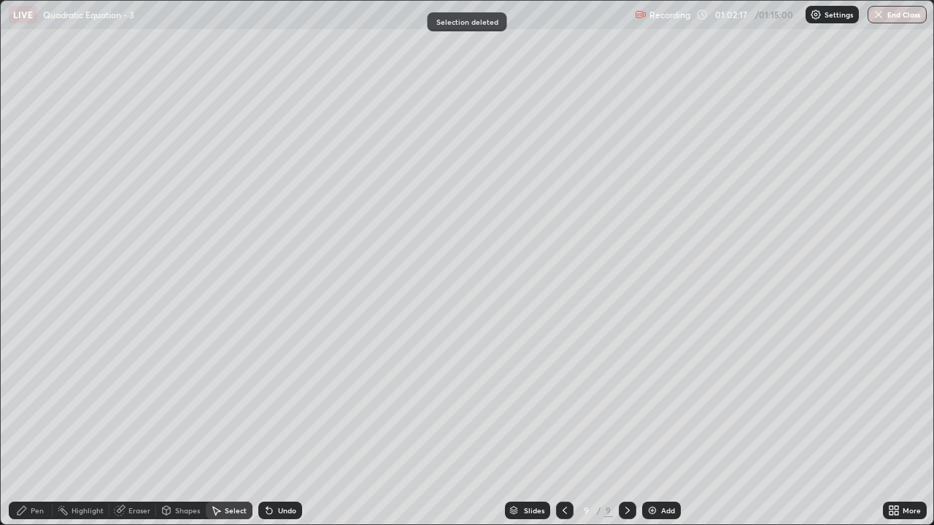
click at [37, 422] on div "Pen" at bounding box center [37, 510] width 13 height 7
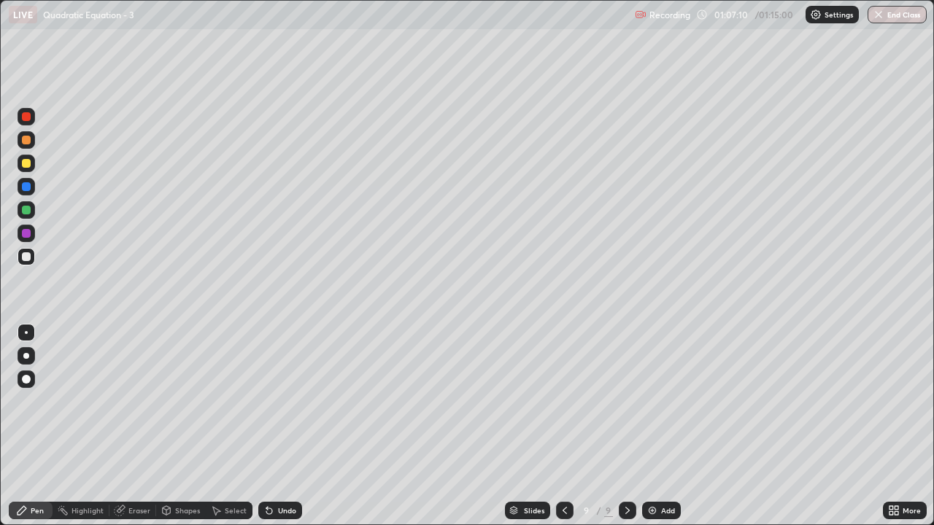
click at [661, 422] on div "Add" at bounding box center [668, 510] width 14 height 7
click at [27, 165] on div at bounding box center [26, 163] width 9 height 9
click at [233, 422] on div "Select" at bounding box center [236, 510] width 22 height 7
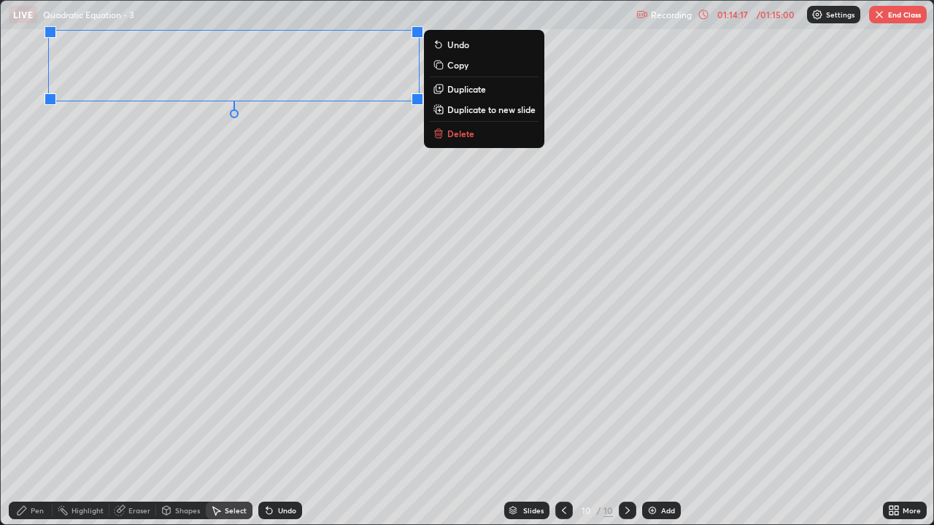
click at [457, 92] on p "Duplicate" at bounding box center [466, 89] width 39 height 12
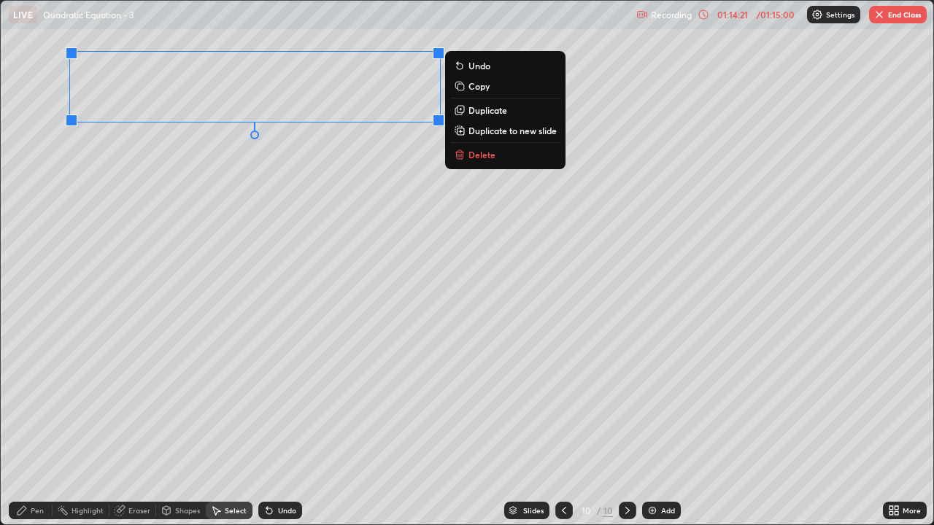
click at [470, 67] on p "Undo" at bounding box center [479, 66] width 22 height 12
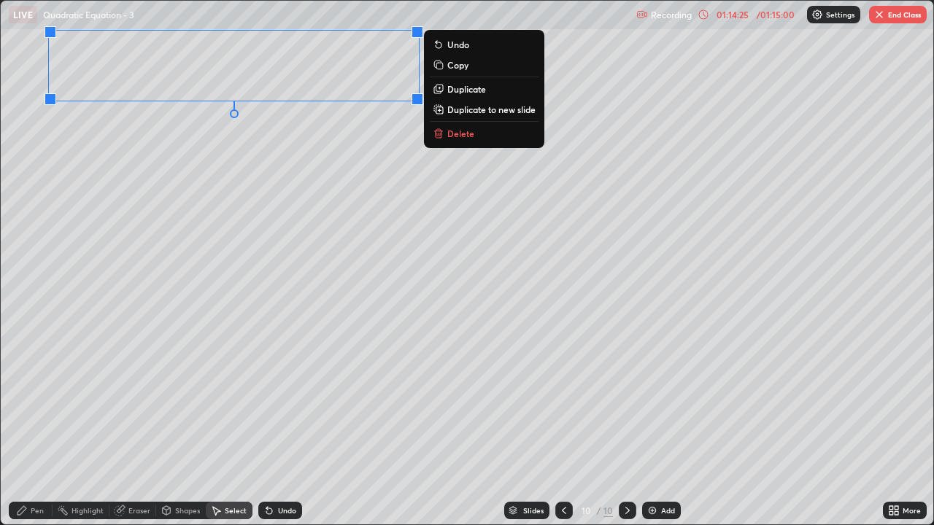
click at [461, 111] on p "Duplicate to new slide" at bounding box center [491, 110] width 88 height 12
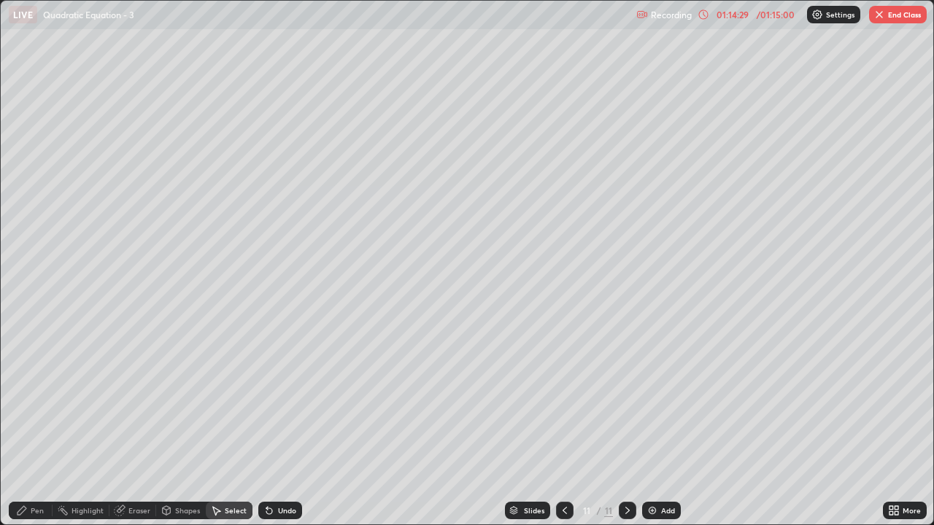
click at [31, 422] on div "Pen" at bounding box center [37, 510] width 13 height 7
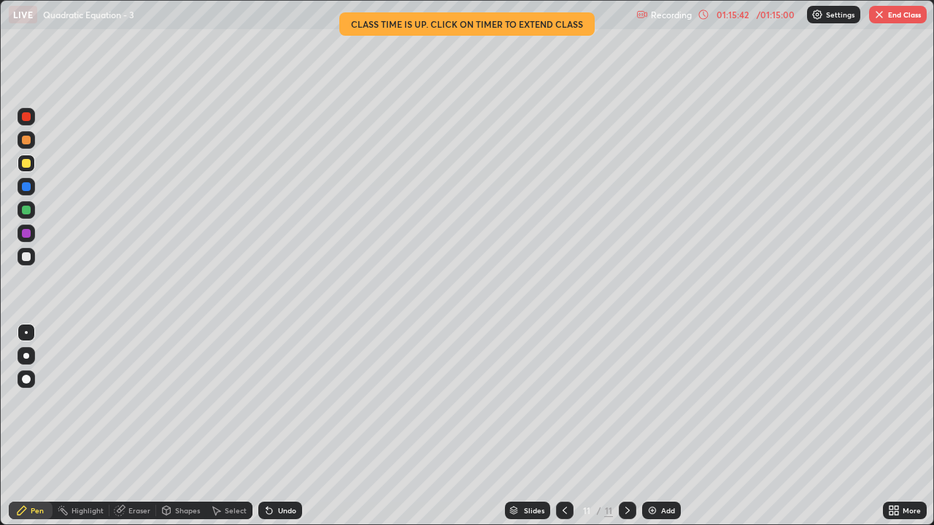
click at [26, 263] on div at bounding box center [27, 257] width 18 height 18
click at [563, 422] on icon at bounding box center [565, 511] width 12 height 12
click at [875, 15] on img "button" at bounding box center [879, 15] width 12 height 12
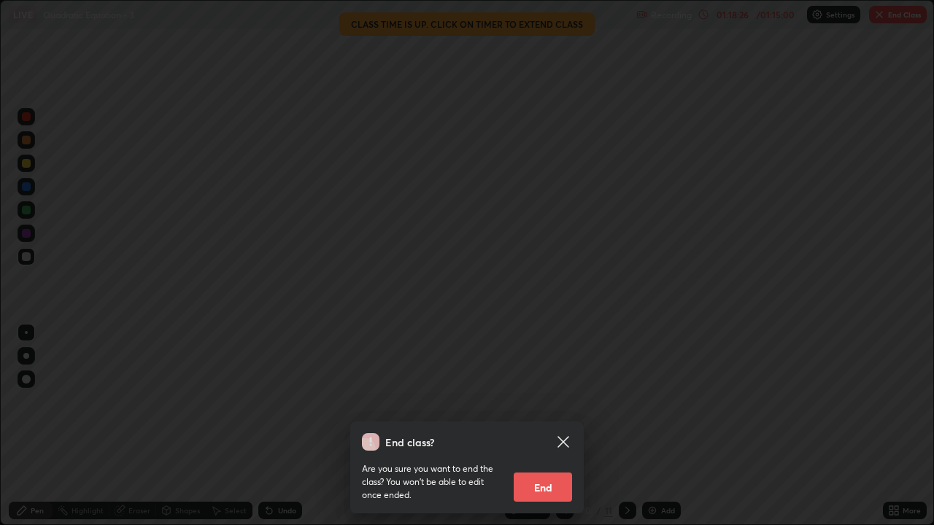
click at [549, 422] on button "End" at bounding box center [542, 487] width 58 height 29
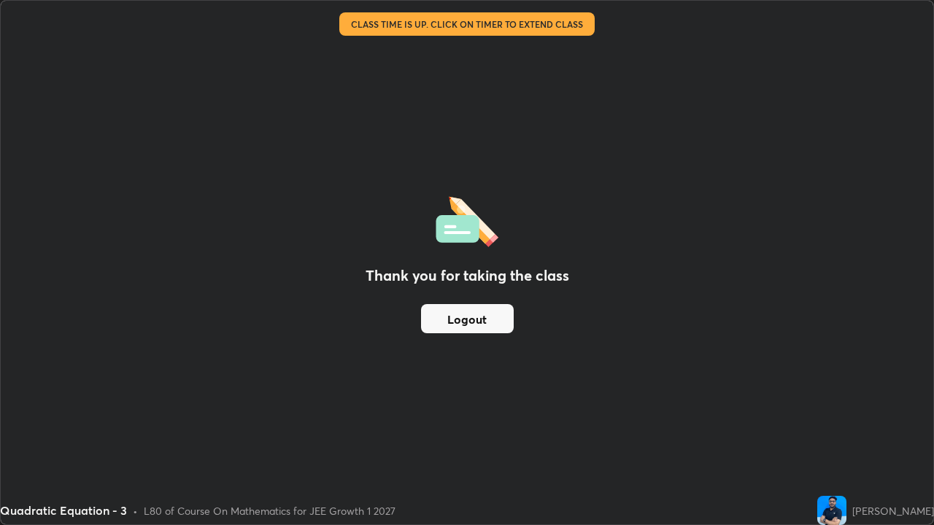
click at [485, 322] on button "Logout" at bounding box center [467, 318] width 93 height 29
